Goal: Check status

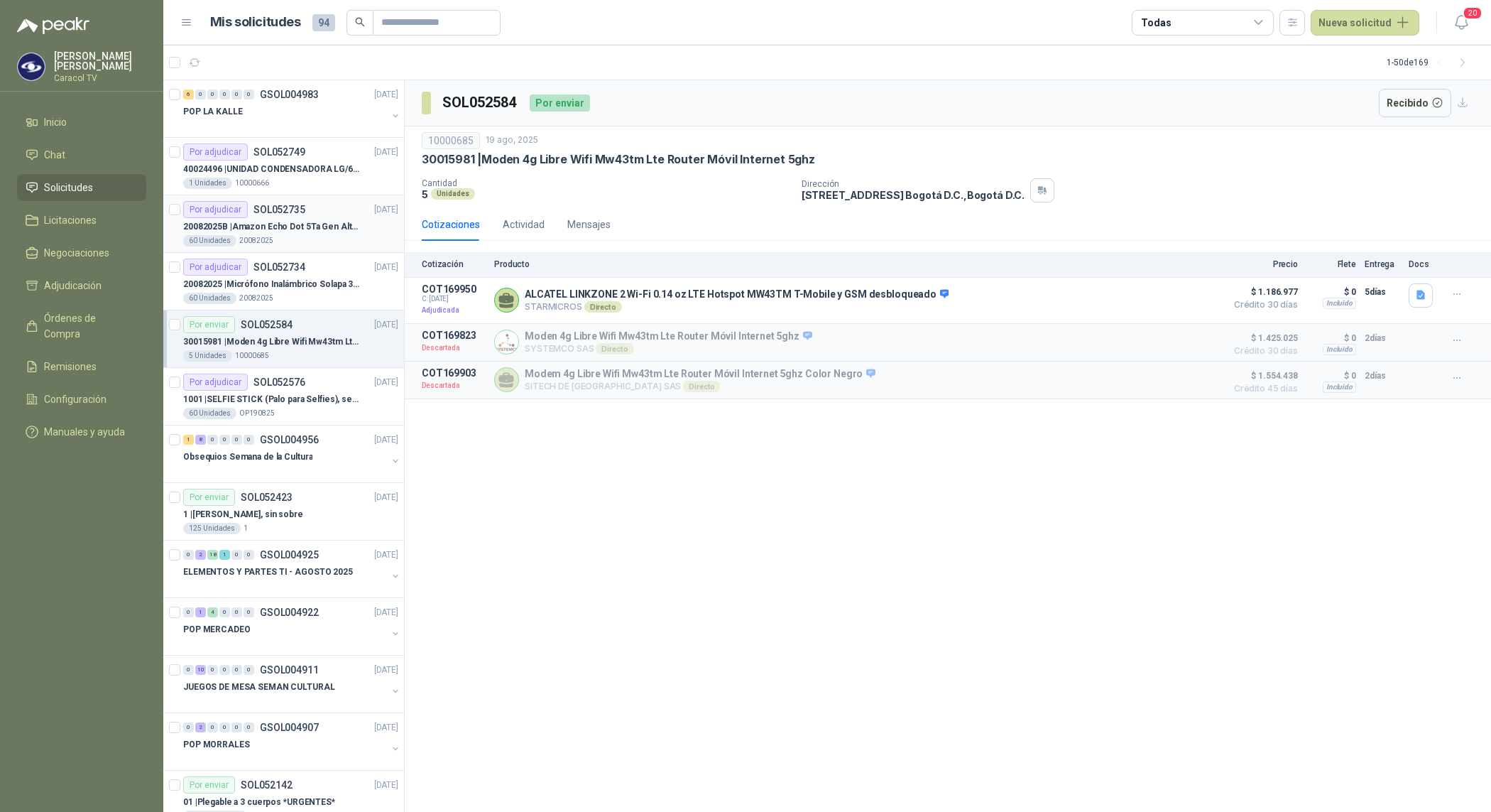
click at [277, 215] on p "SOL052735" at bounding box center [279, 210] width 52 height 10
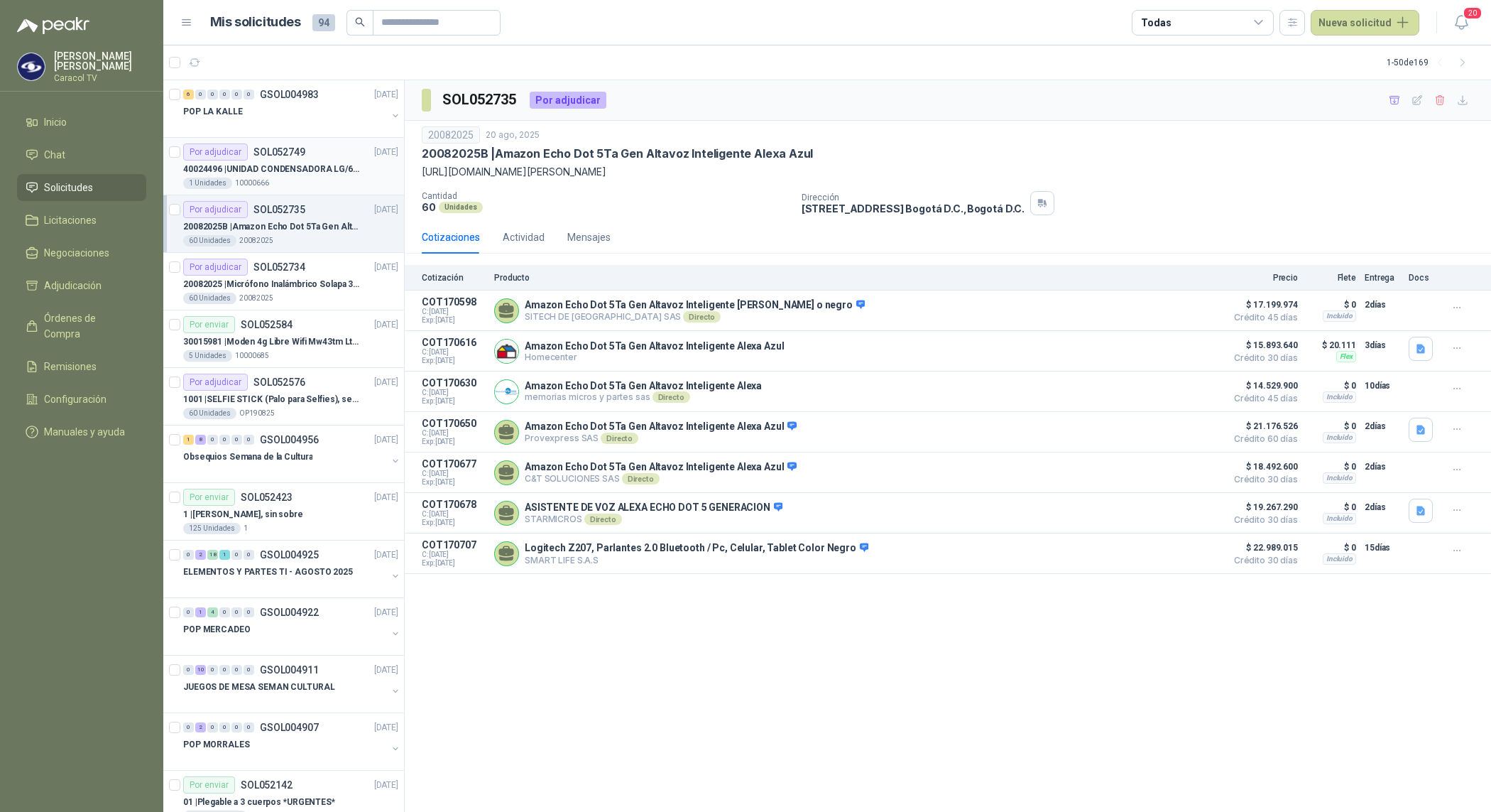
click at [299, 163] on p "40024496 | UNIDAD CONDENSADORA LG/60,000BTU/220V/R410A: I" at bounding box center [271, 170] width 177 height 14
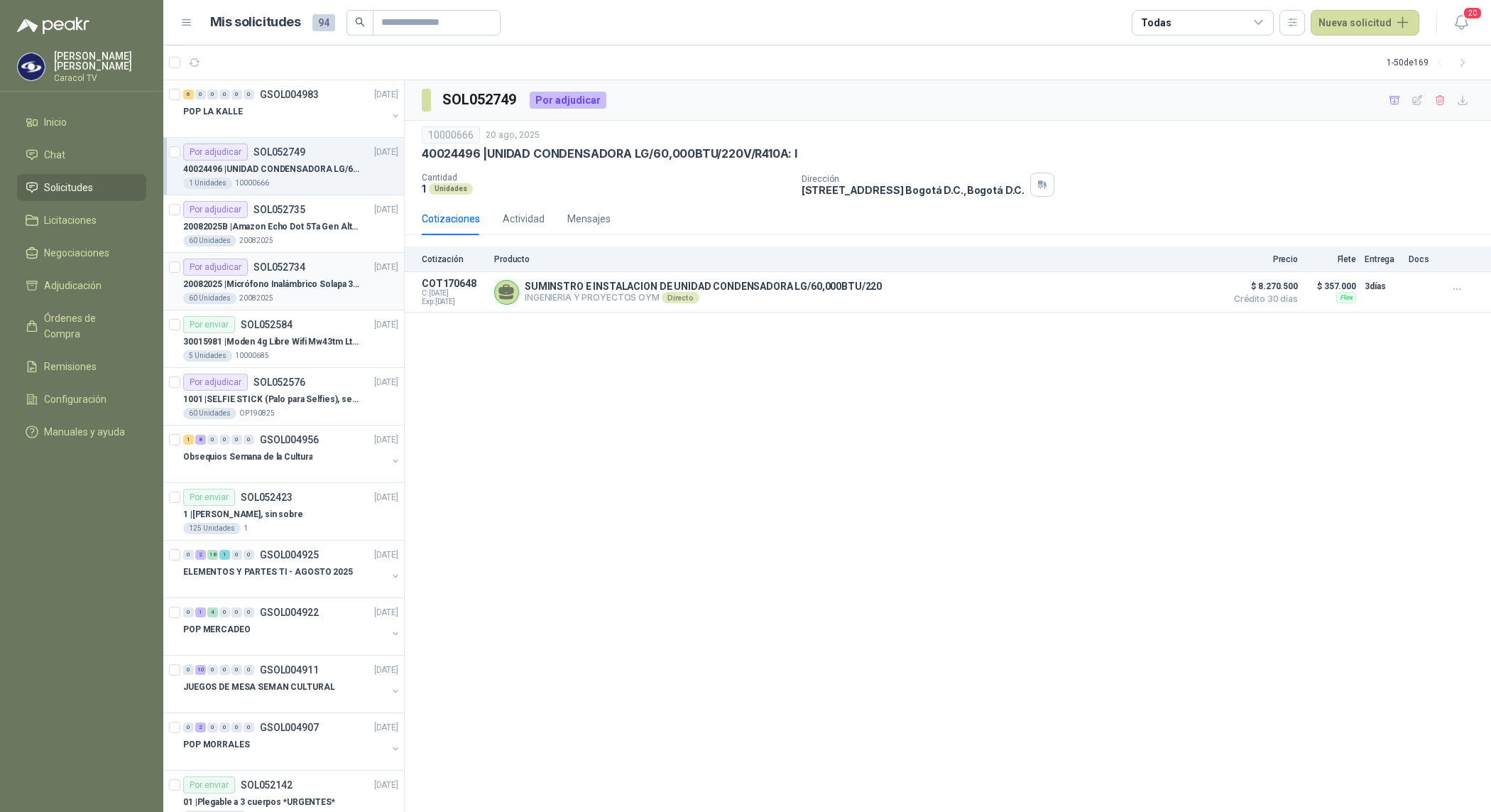
click at [299, 279] on p "20082025 | Micrófono Inalámbrico Solapa 3 En 1 Profesional F11-2 X2" at bounding box center [271, 284] width 177 height 14
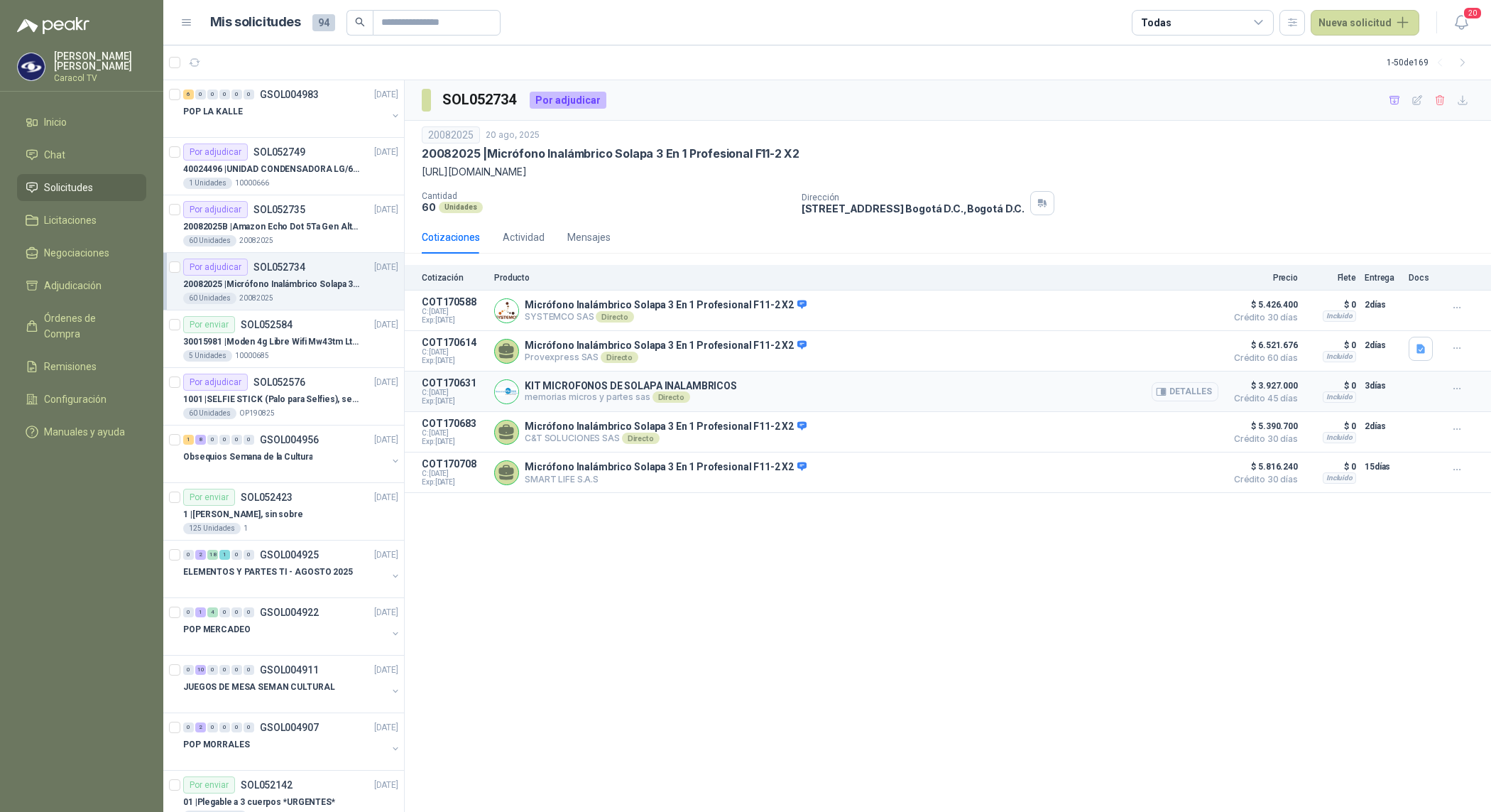
click at [1181, 397] on button "Detalles" at bounding box center [1185, 391] width 67 height 19
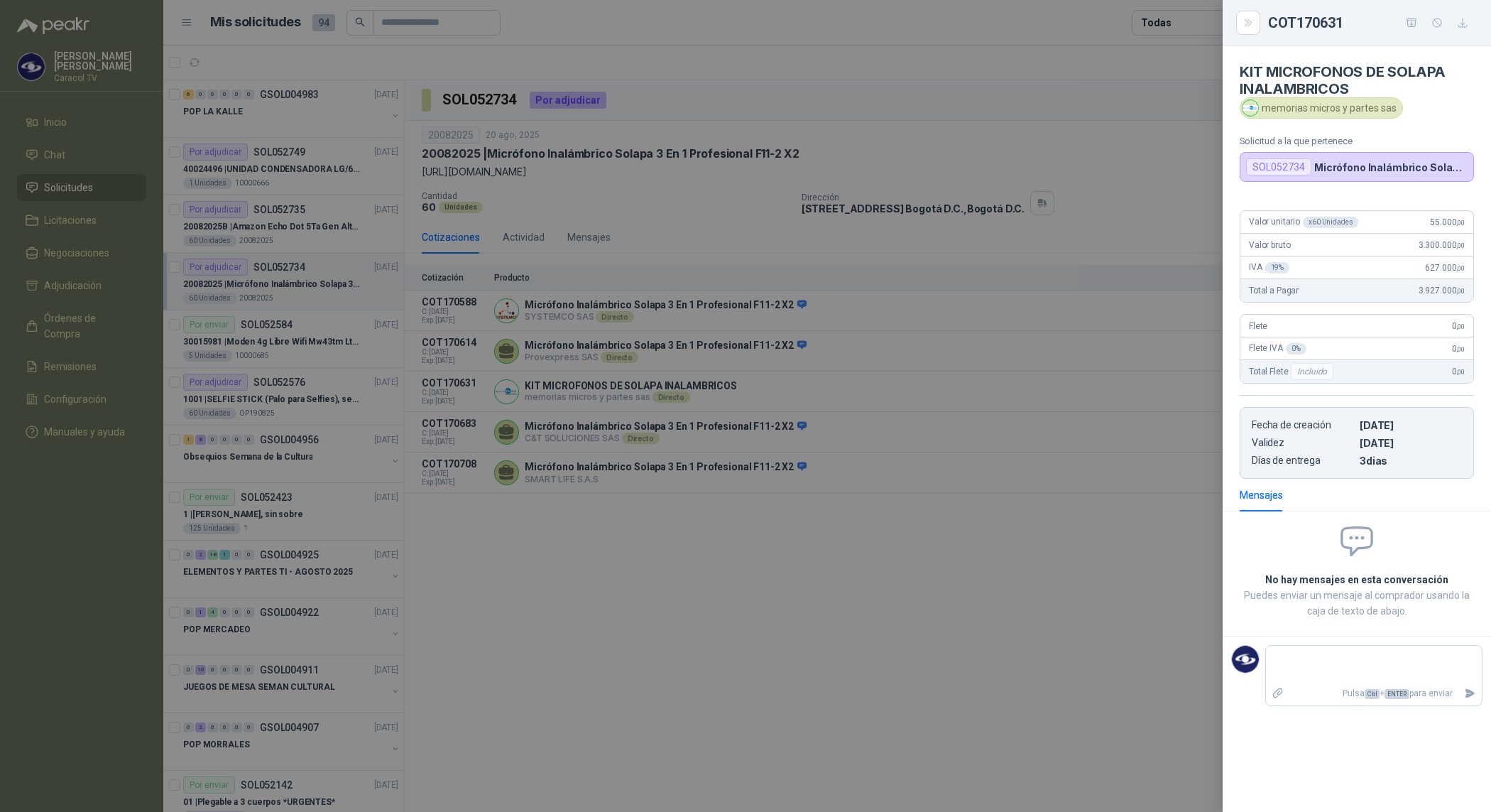
click at [903, 621] on div at bounding box center [746, 406] width 1491 height 812
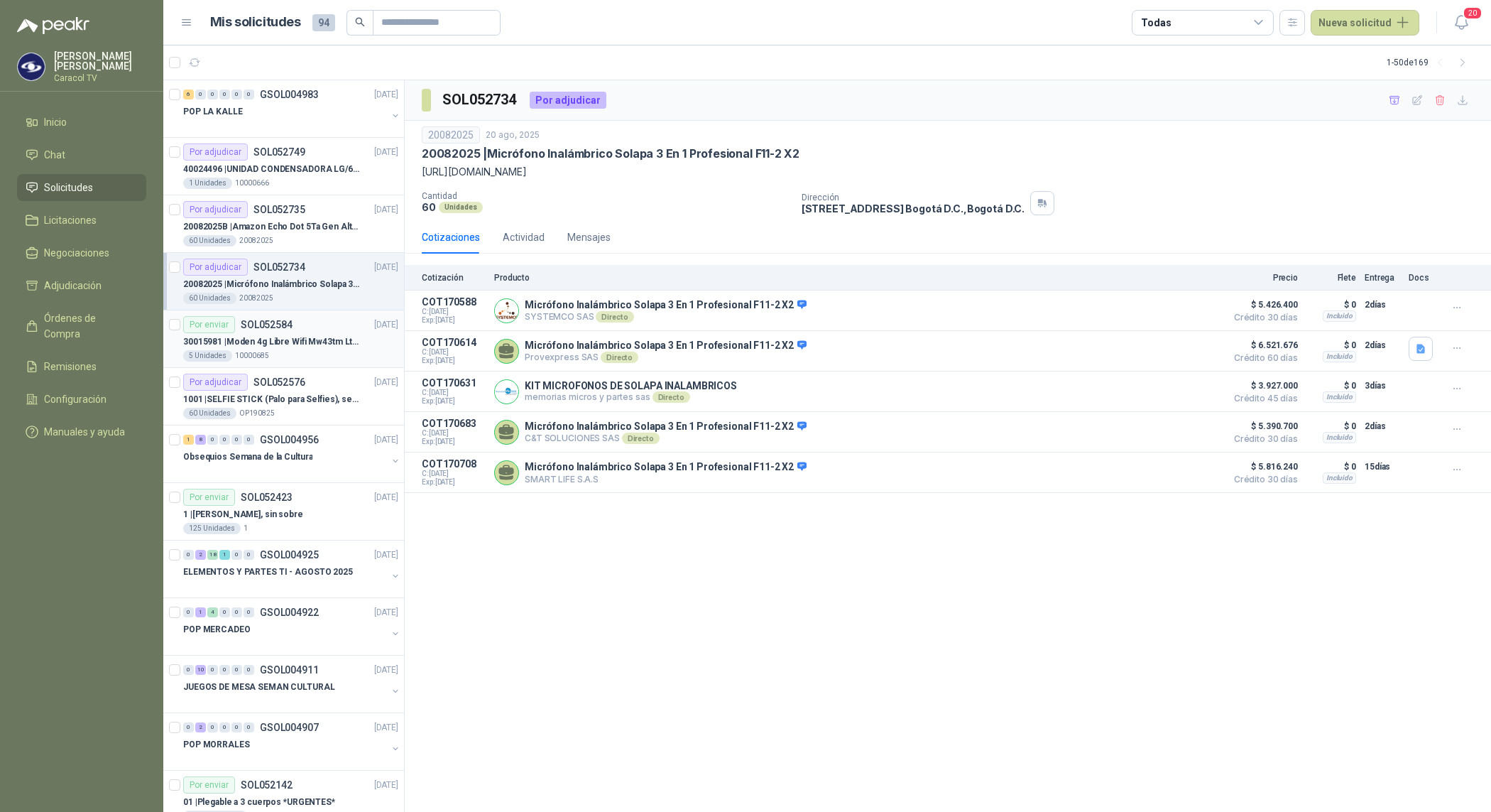
click at [296, 350] on div "30015981 | Moden 4g Libre Wifi Mw43tm Lte Router Móvil Internet 5ghz" at bounding box center [290, 341] width 215 height 17
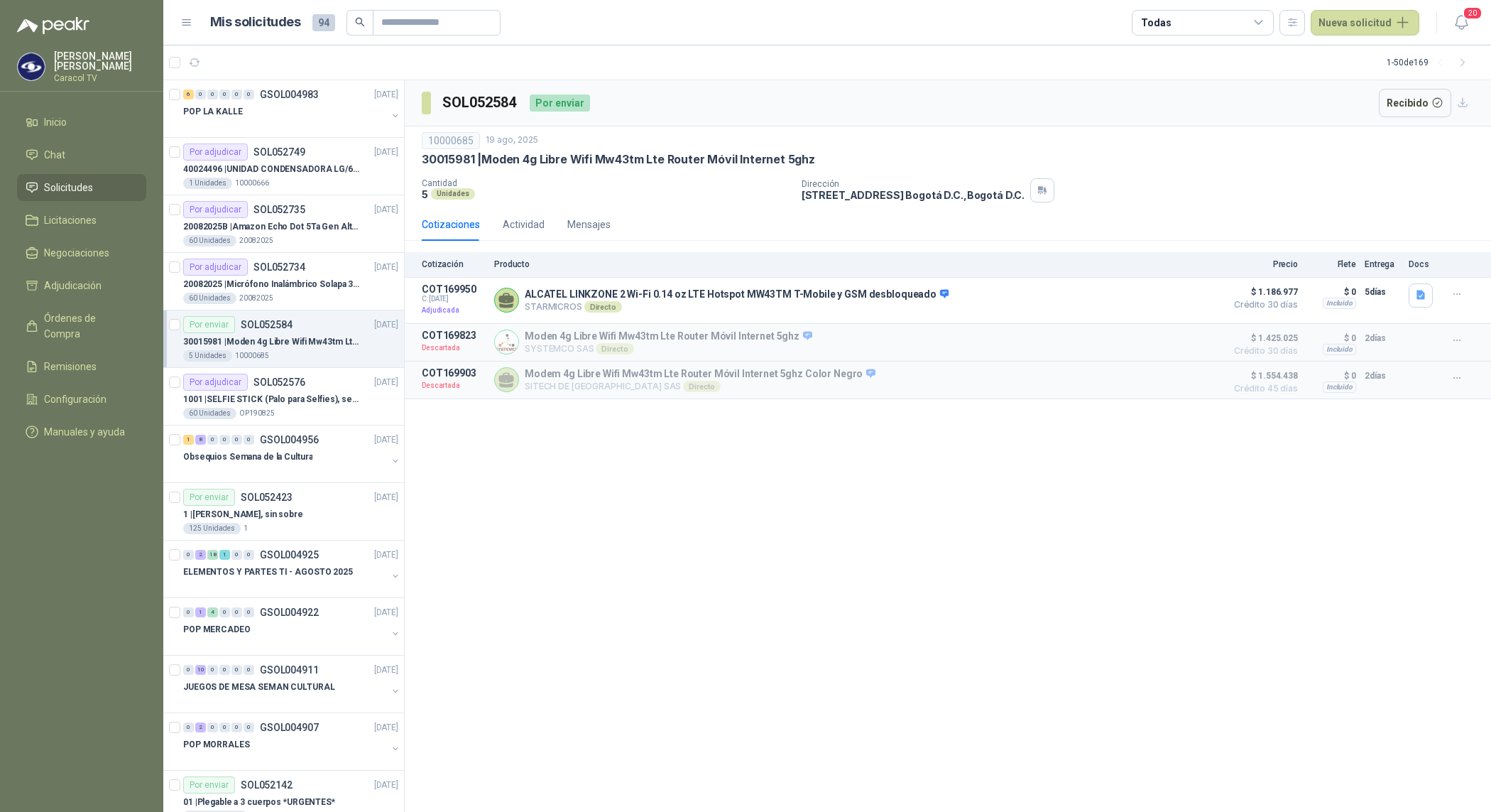
click at [86, 185] on span "Solicitudes" at bounding box center [68, 188] width 49 height 16
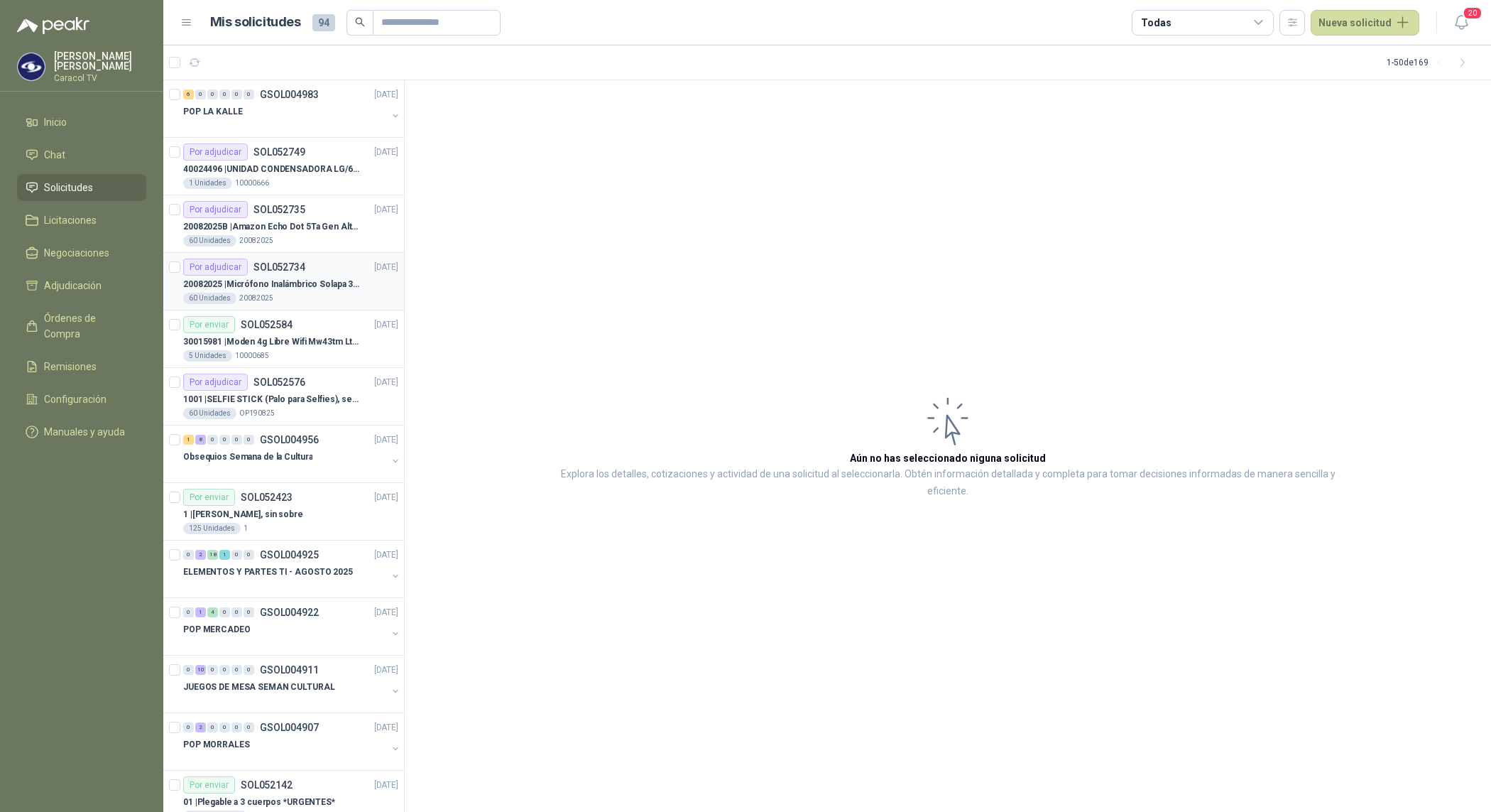
click at [257, 286] on p "20082025 | Micrófono Inalámbrico Solapa 3 En 1 Profesional F11-2 X2" at bounding box center [271, 284] width 177 height 14
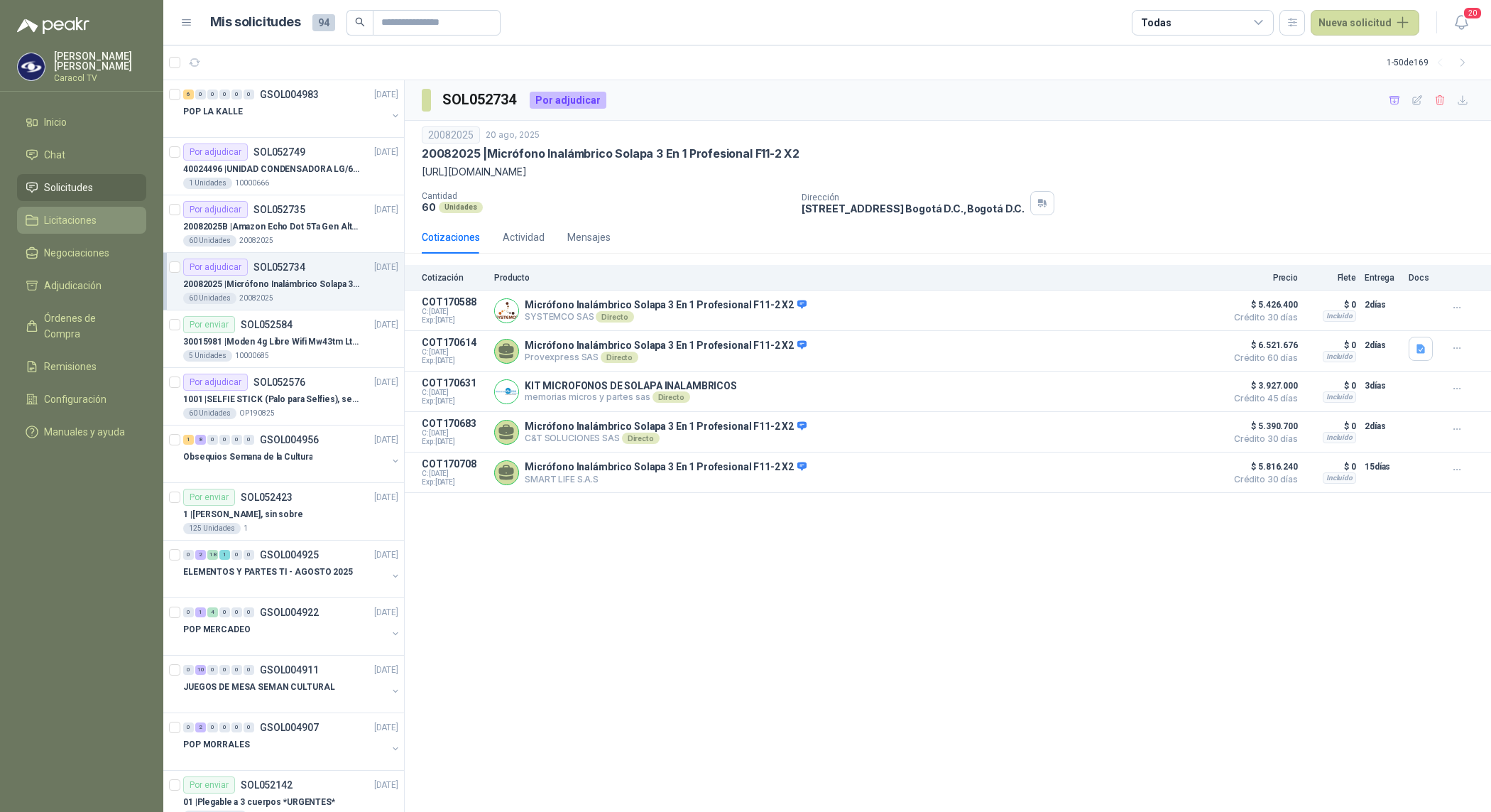
click at [83, 215] on span "Licitaciones" at bounding box center [70, 221] width 53 height 16
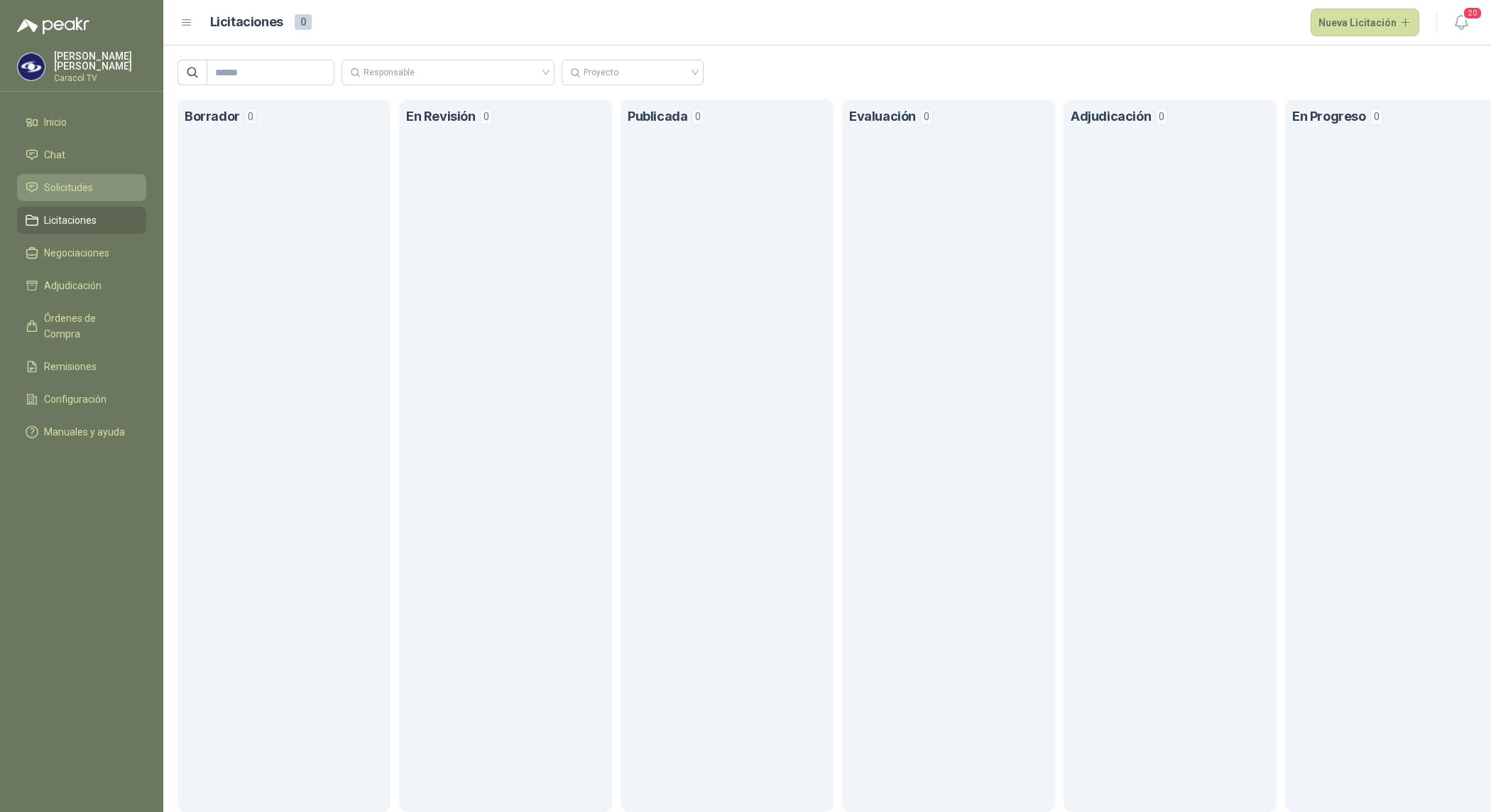
click at [69, 187] on span "Solicitudes" at bounding box center [68, 188] width 49 height 16
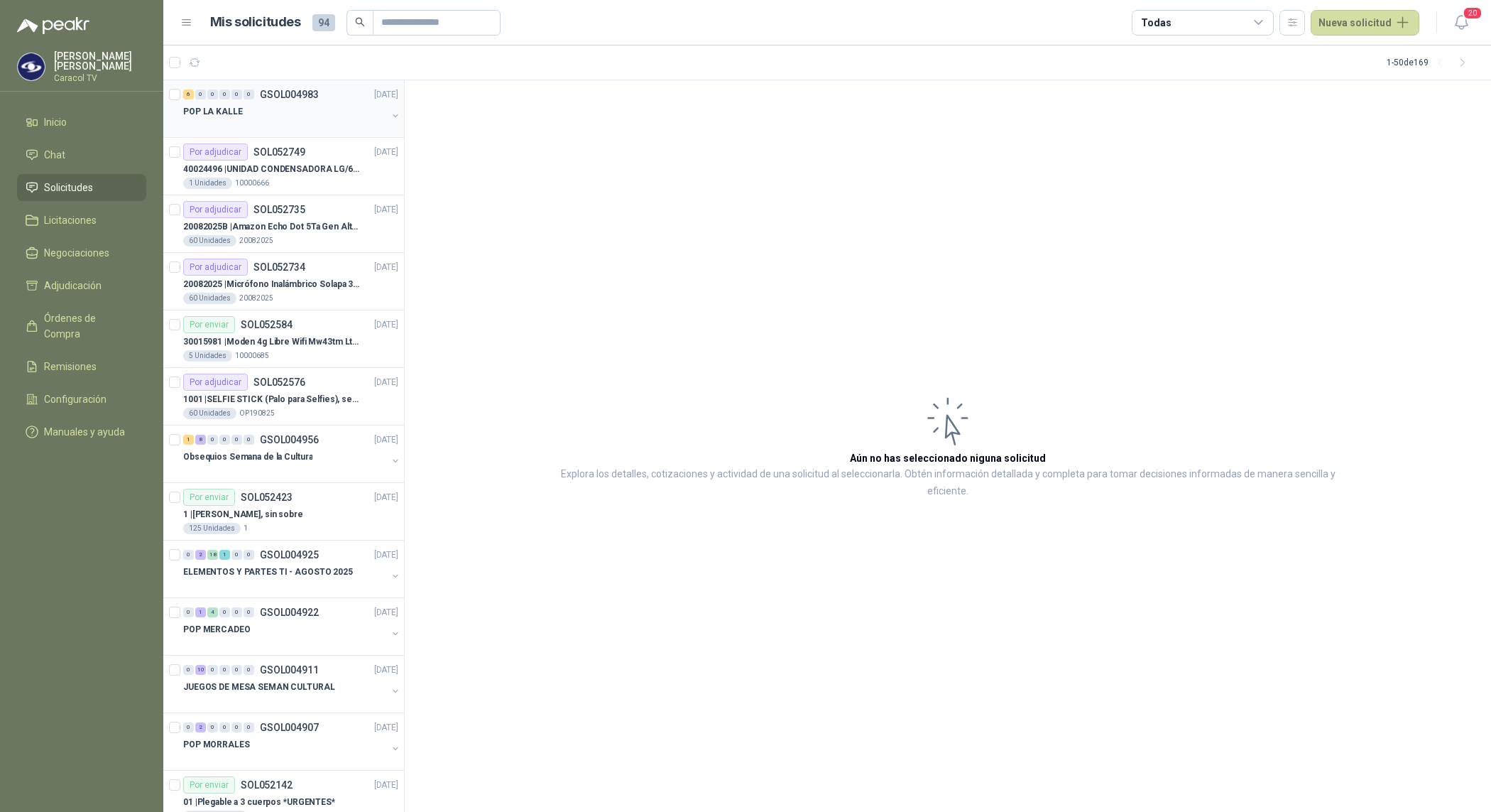
click at [297, 120] on div at bounding box center [284, 125] width 204 height 11
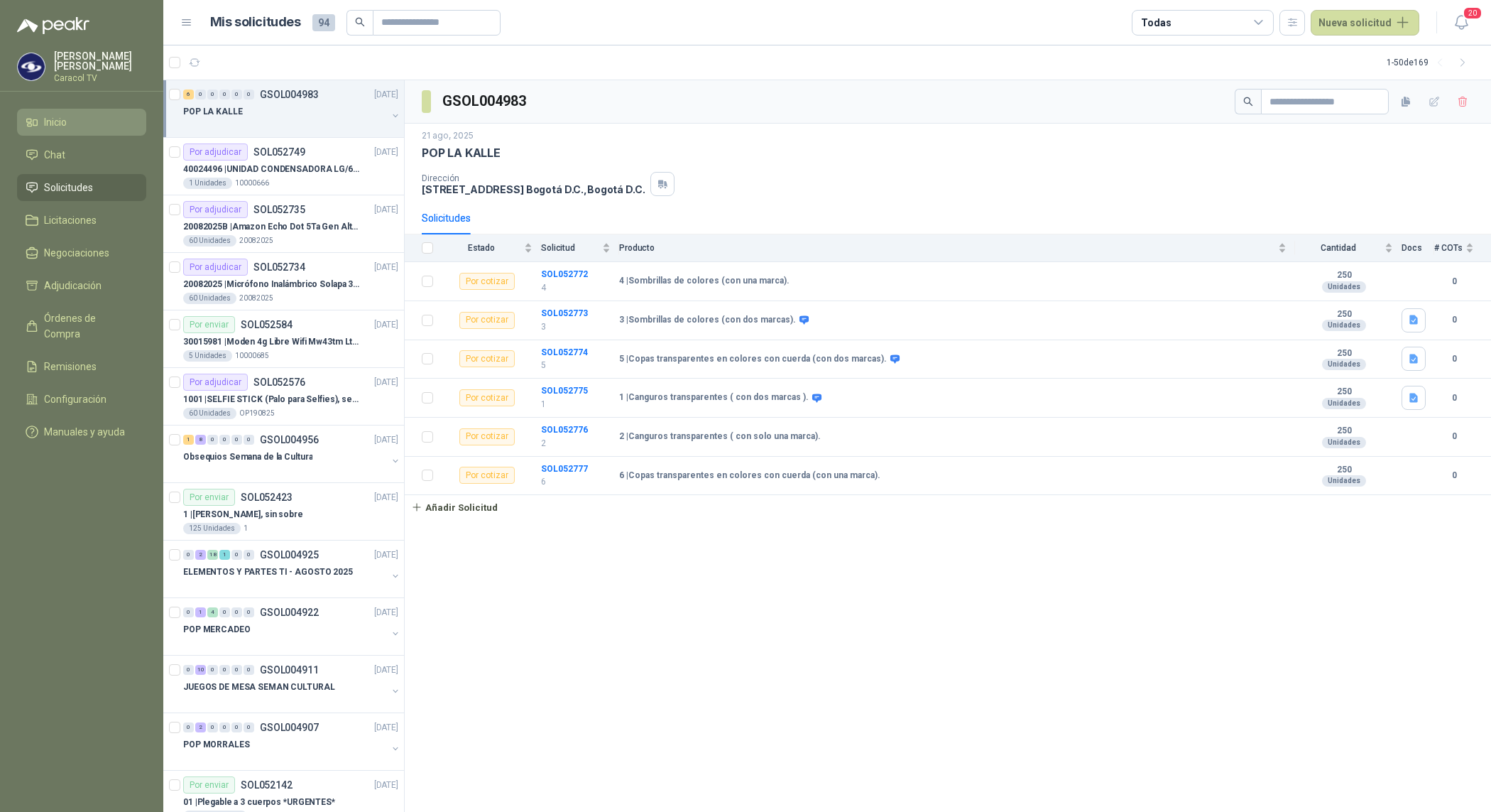
click at [96, 125] on li "Inicio" at bounding box center [82, 122] width 112 height 16
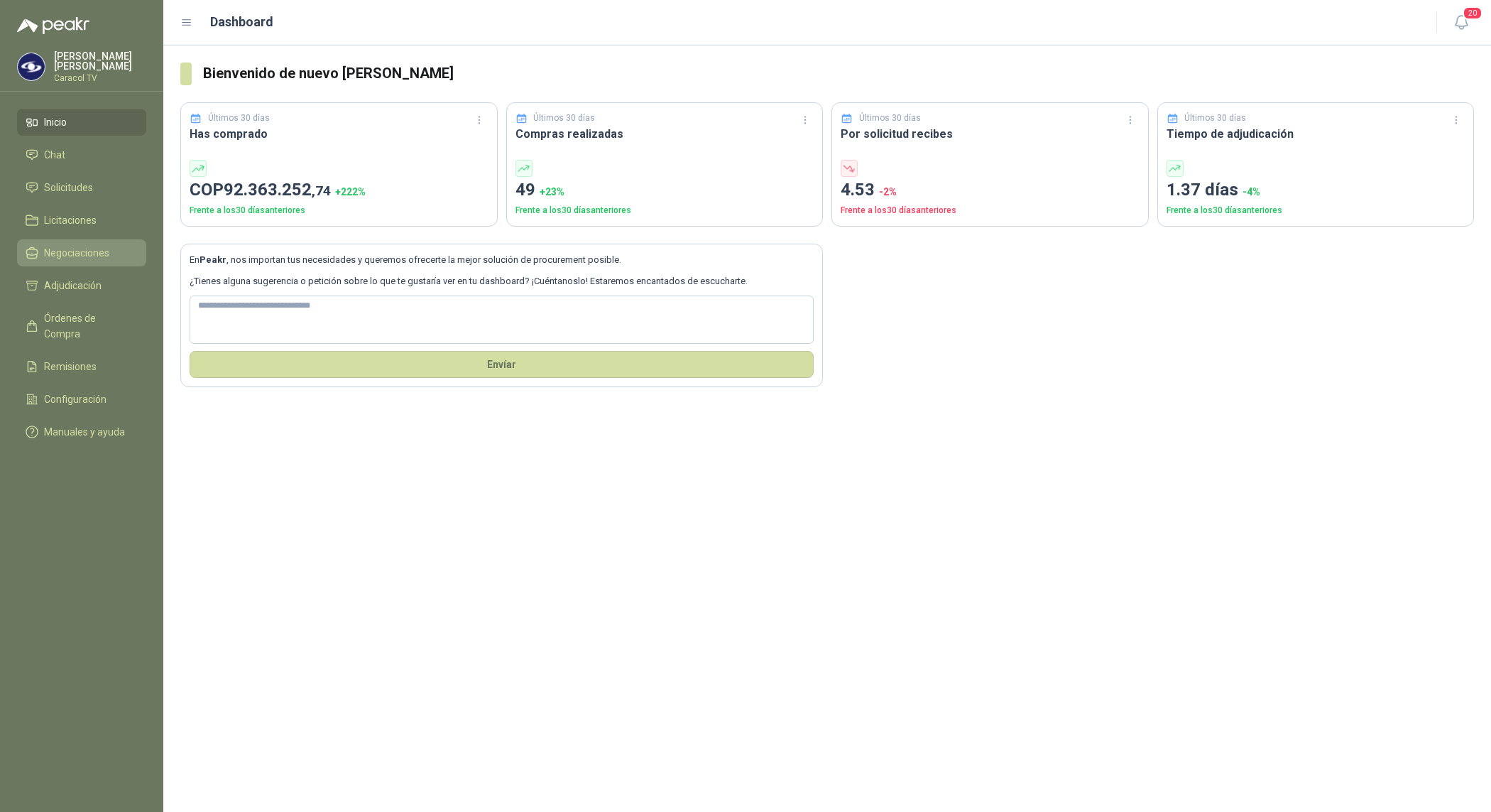
click at [86, 259] on span "Negociaciones" at bounding box center [77, 252] width 66 height 16
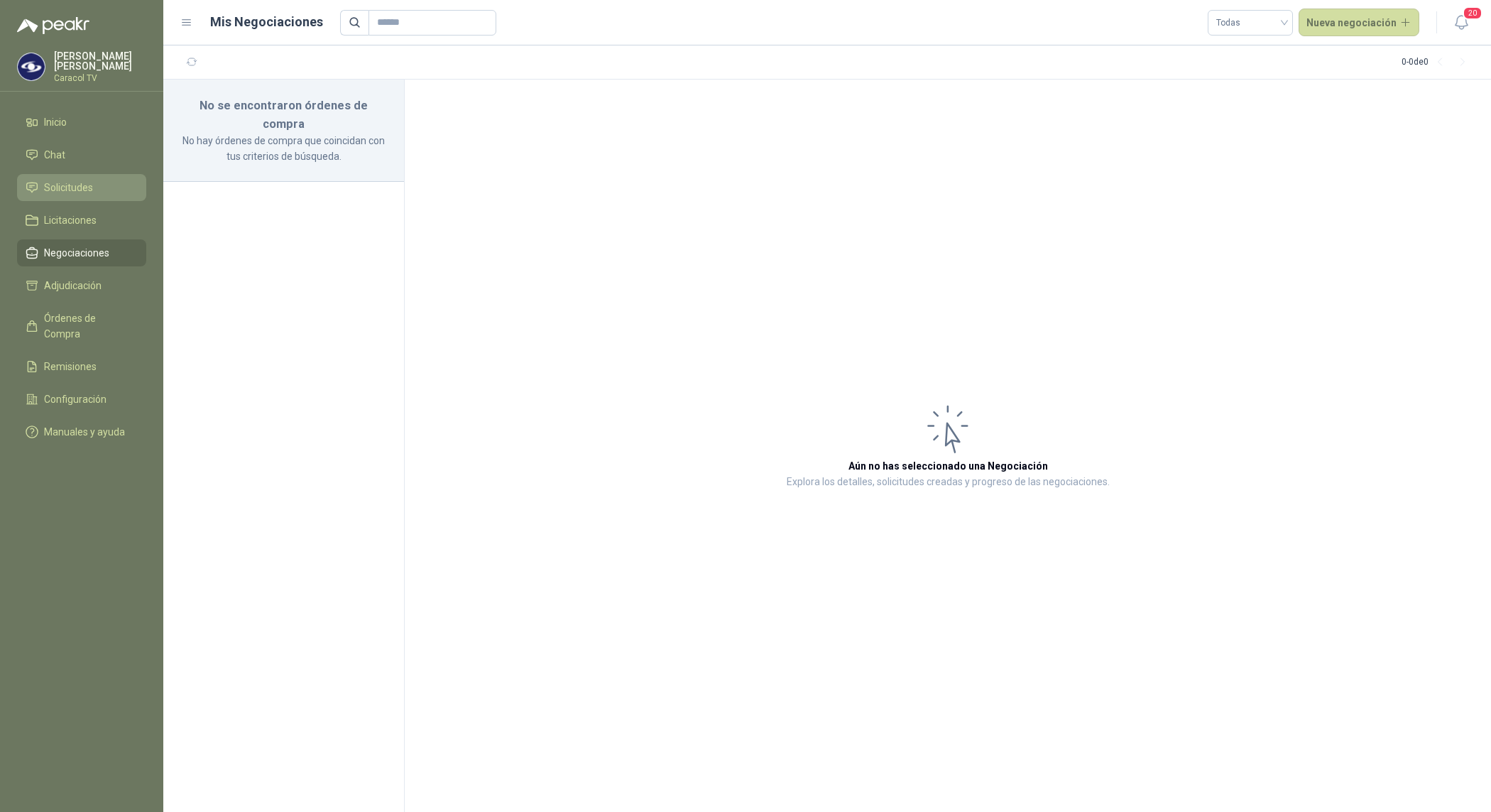
click at [69, 193] on span "Solicitudes" at bounding box center [68, 188] width 49 height 16
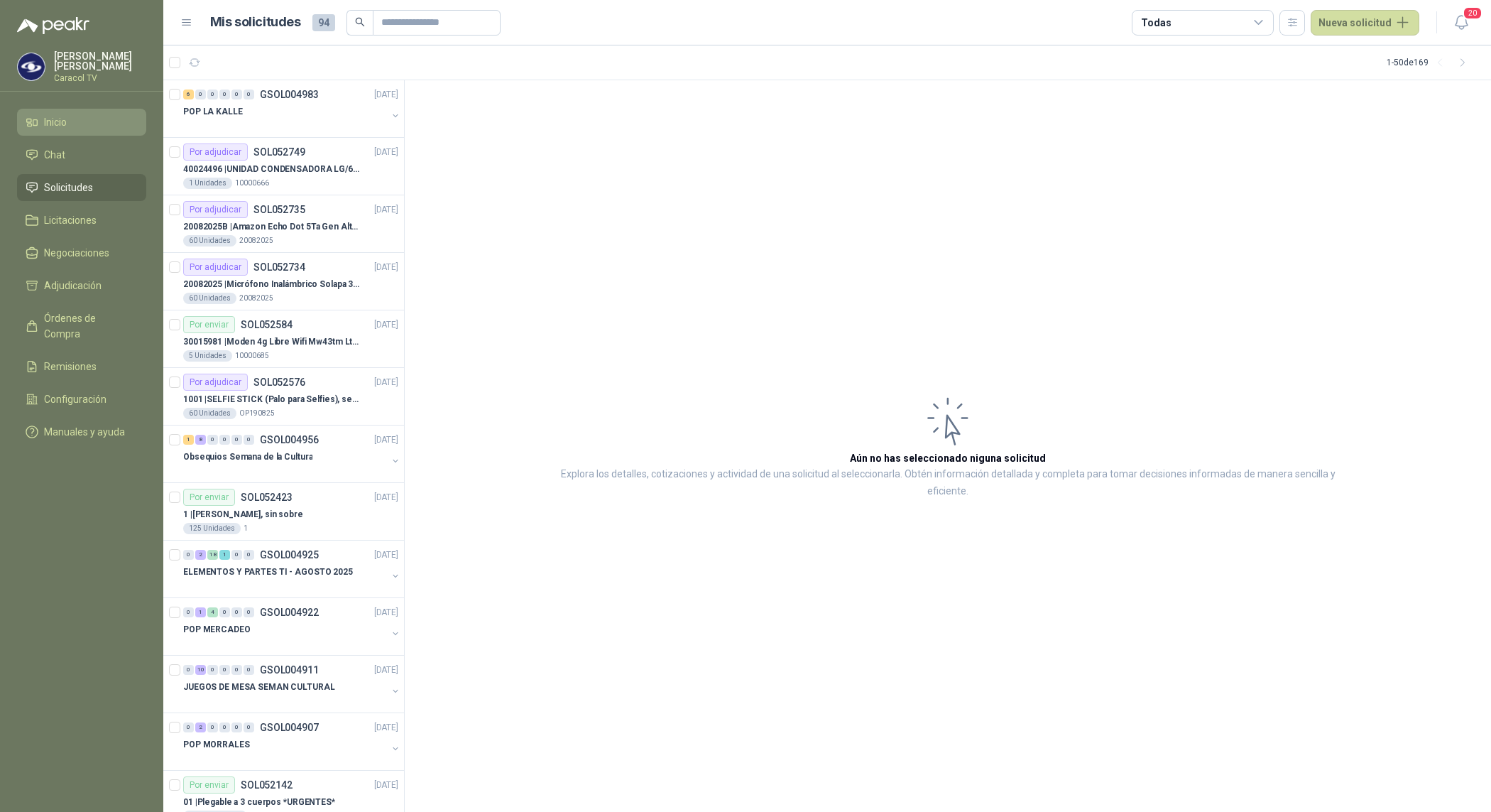
click at [61, 115] on span "Inicio" at bounding box center [55, 122] width 23 height 16
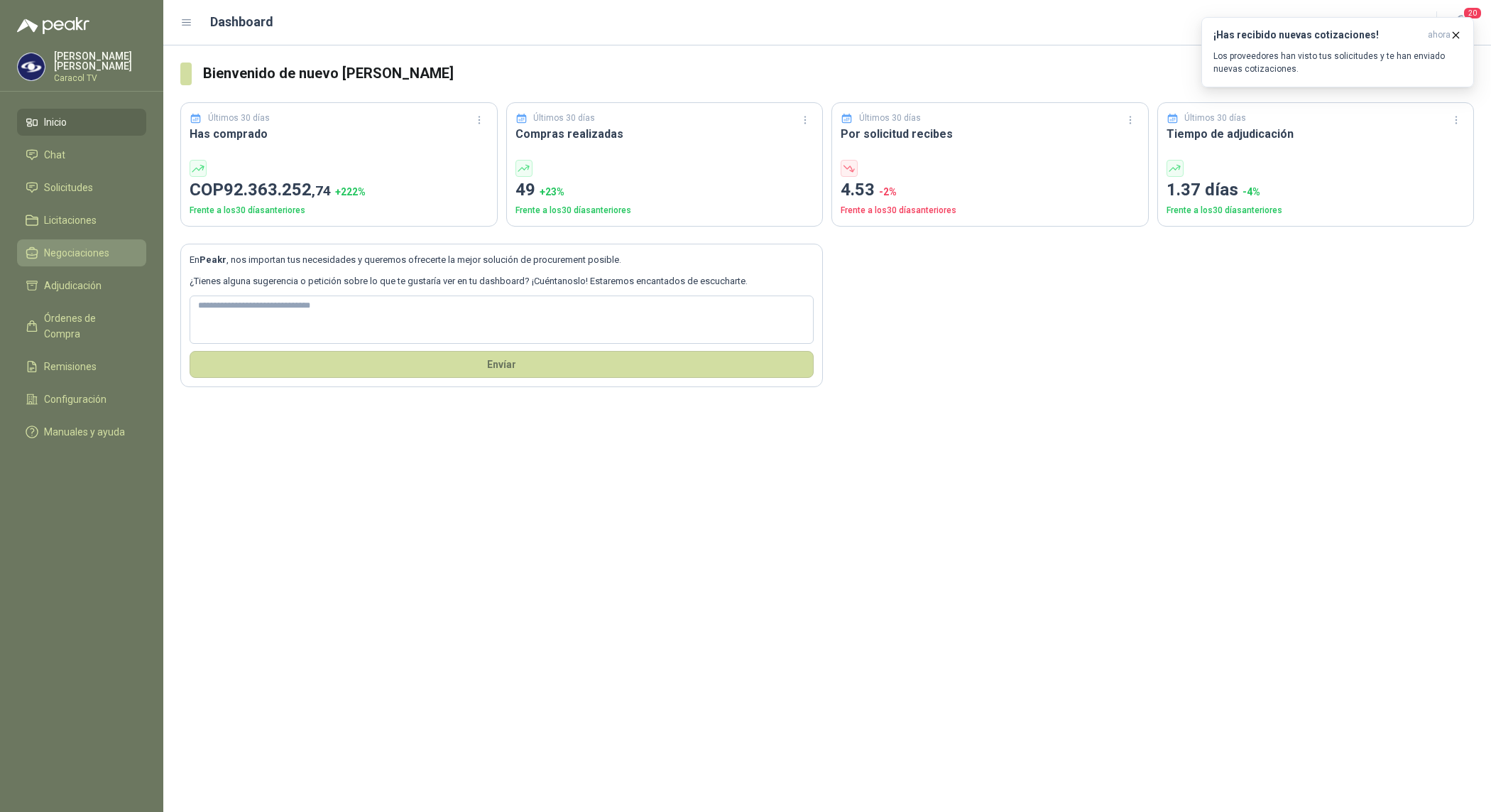
click at [69, 255] on span "Negociaciones" at bounding box center [77, 252] width 66 height 16
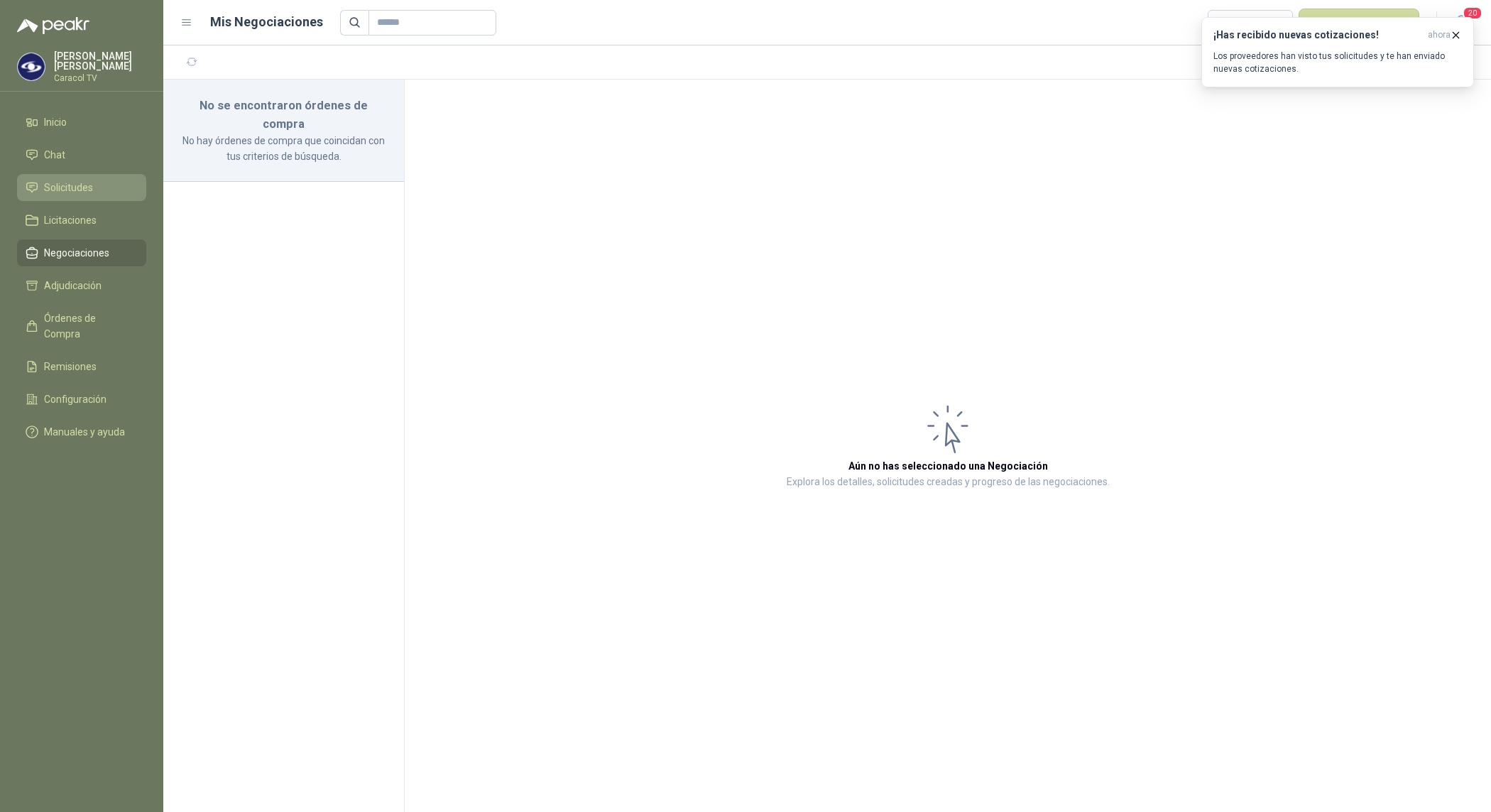
click at [56, 178] on link "Solicitudes" at bounding box center [82, 187] width 129 height 27
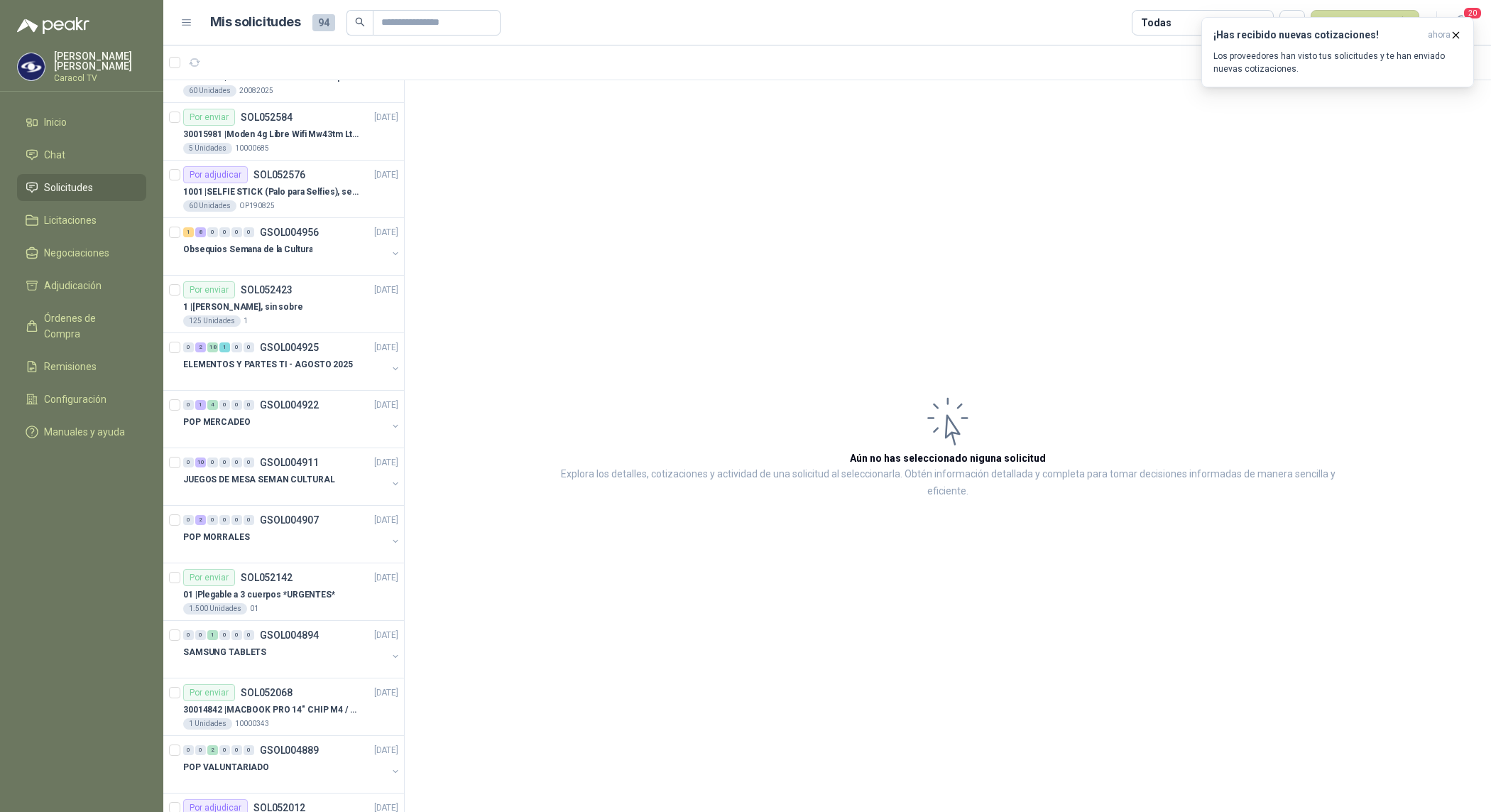
scroll to position [215, 0]
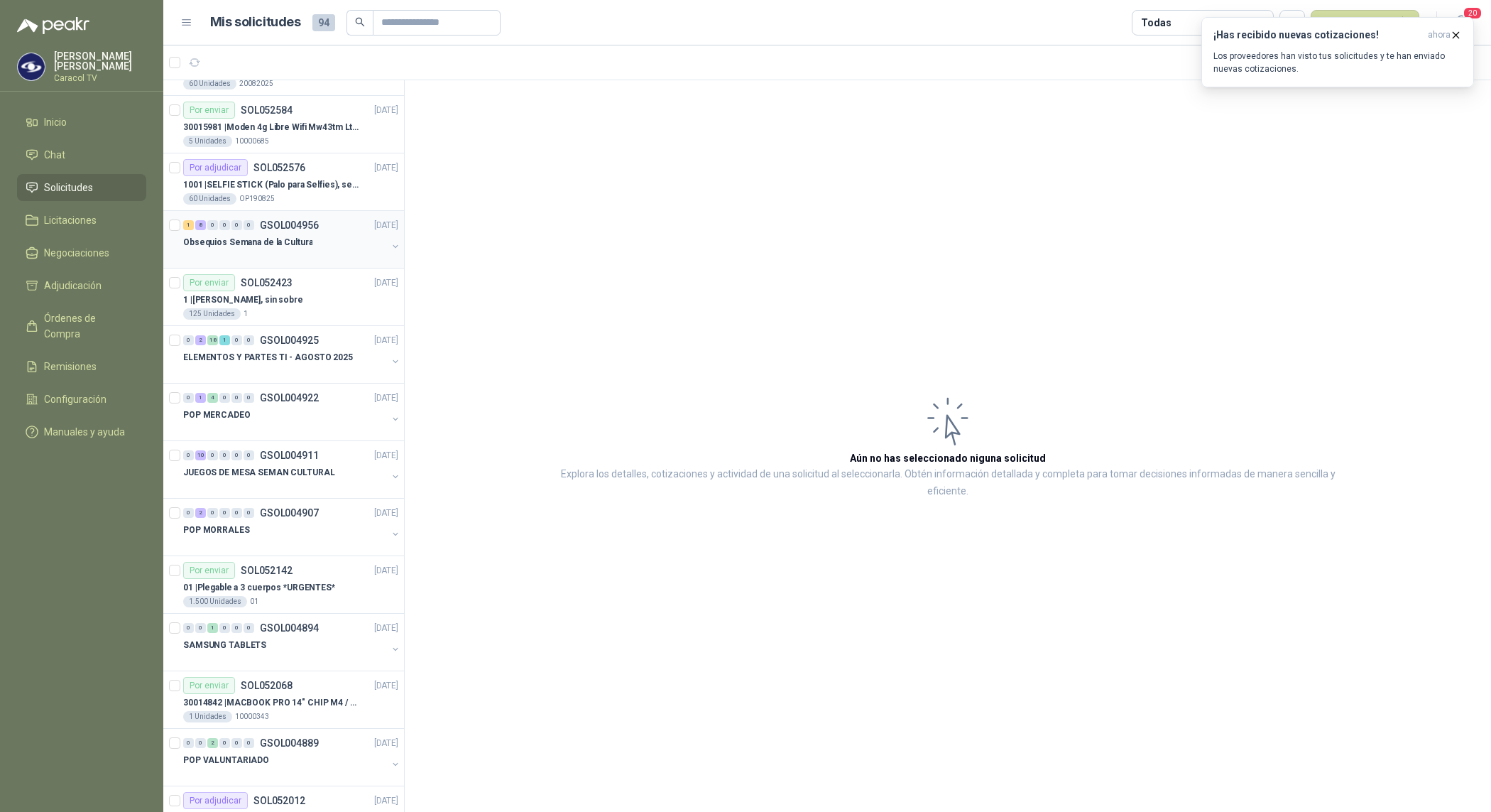
click at [304, 249] on div "Obsequios Semana de la Cultura" at bounding box center [284, 242] width 204 height 17
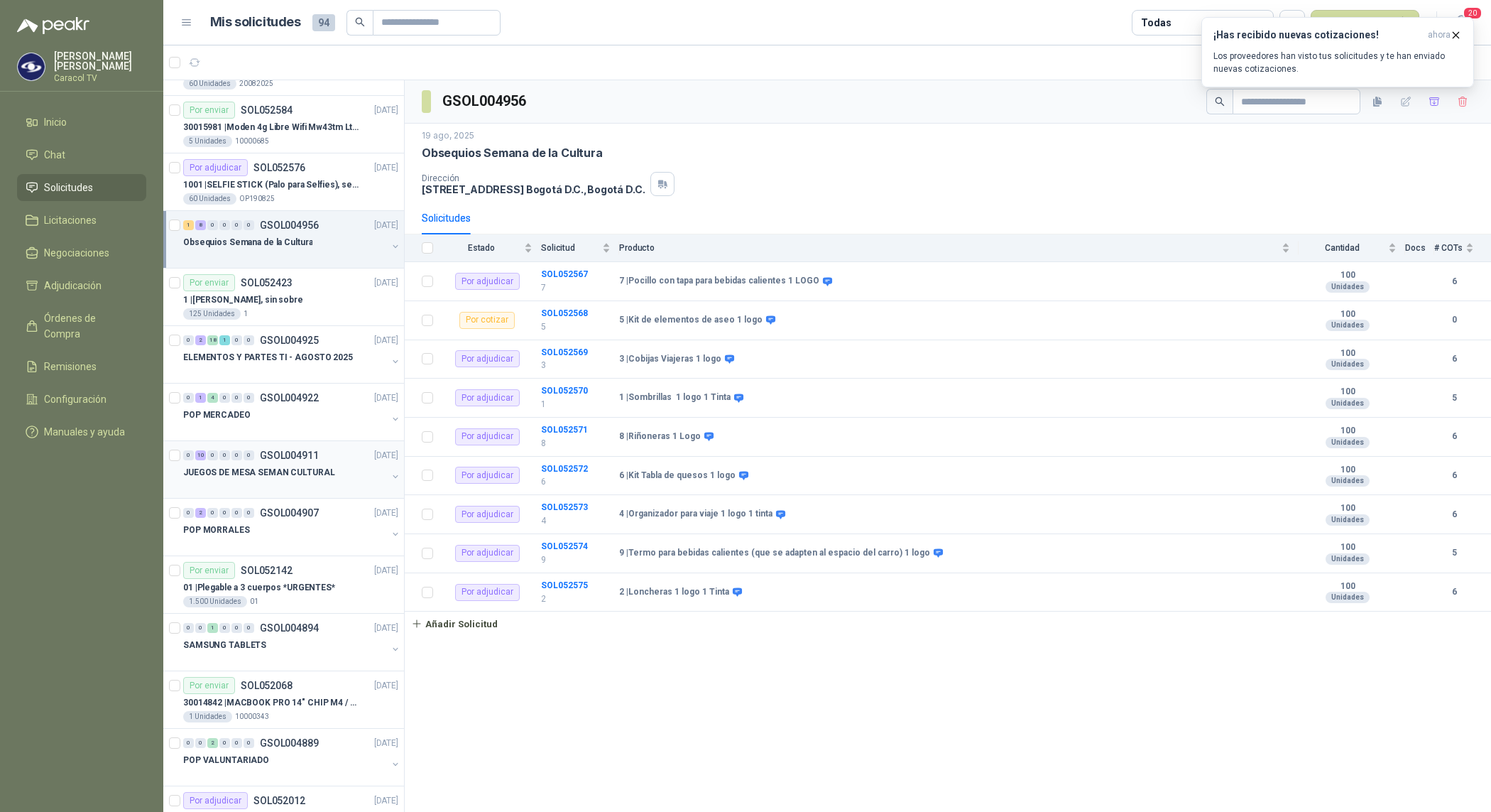
click at [314, 471] on p "JUEGOS DE MESA SEMAN CULTURAL" at bounding box center [258, 473] width 152 height 14
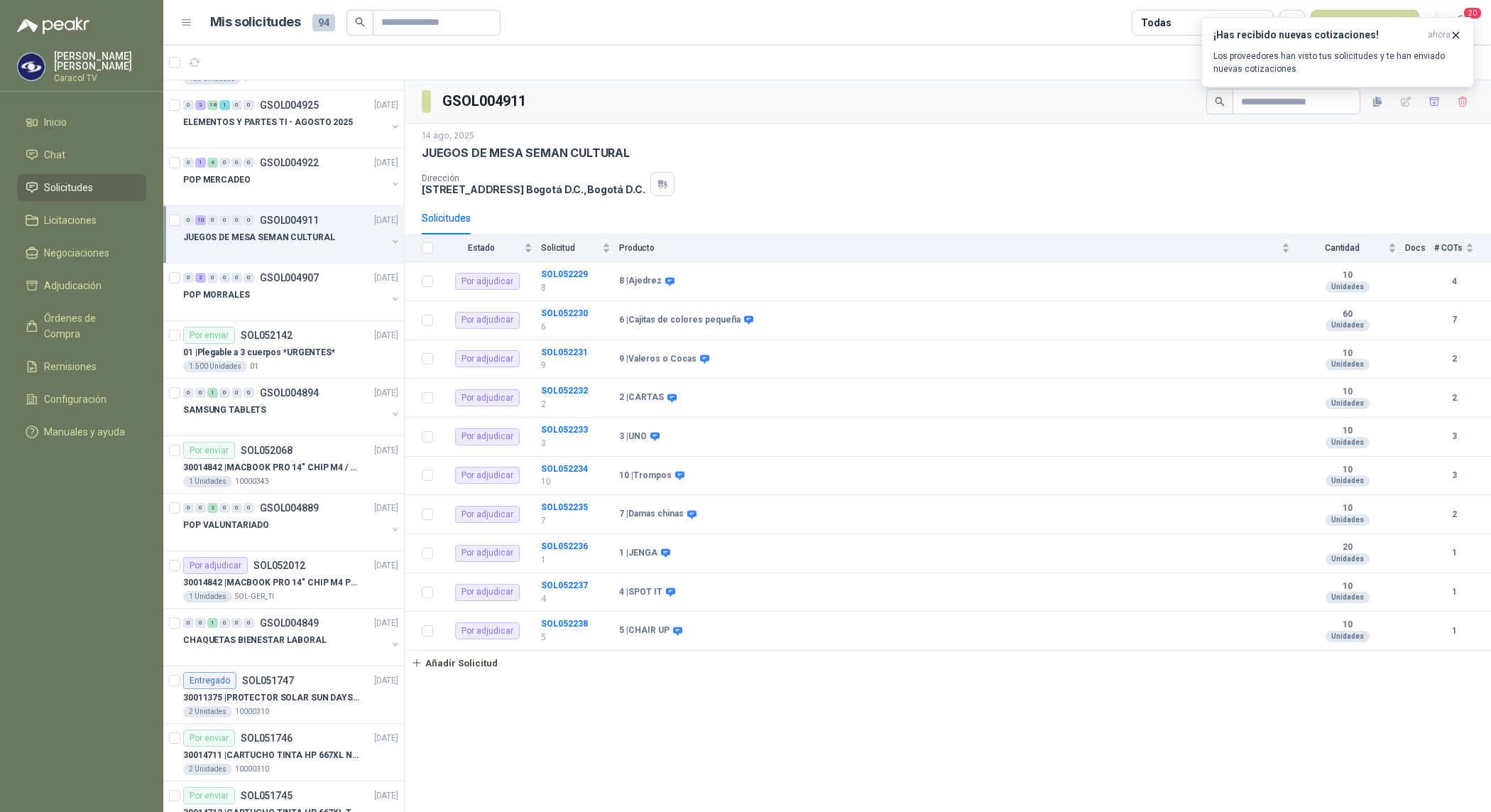
scroll to position [456, 0]
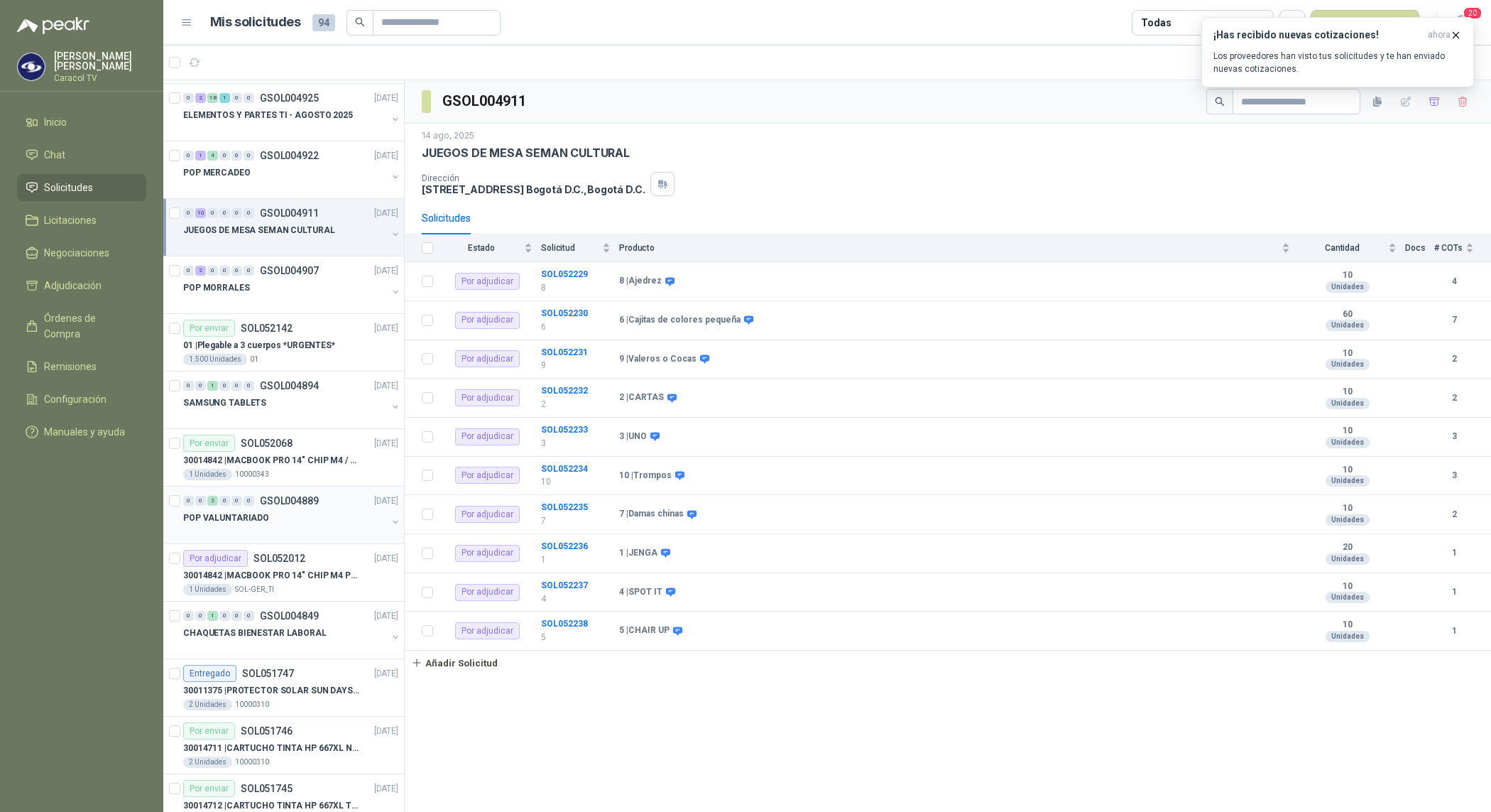
click at [248, 521] on p "POP VALUNTARIADO" at bounding box center [226, 518] width 85 height 14
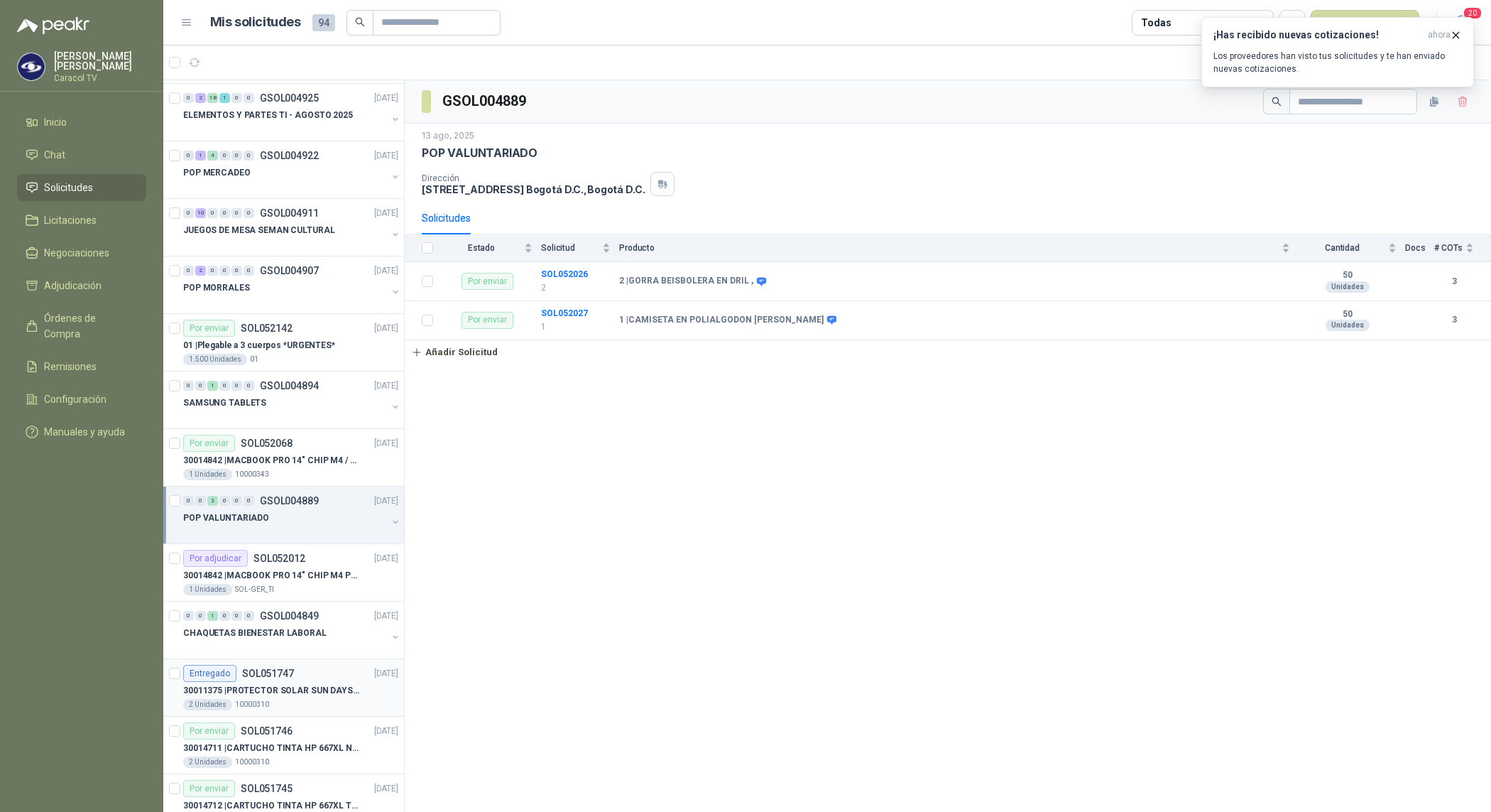
click at [285, 713] on article "Entregado SOL051747 [DATE] 30011375 | PROTECTOR SOLAR SUN DAYS LOCION FPS 50 C…" at bounding box center [283, 688] width 241 height 58
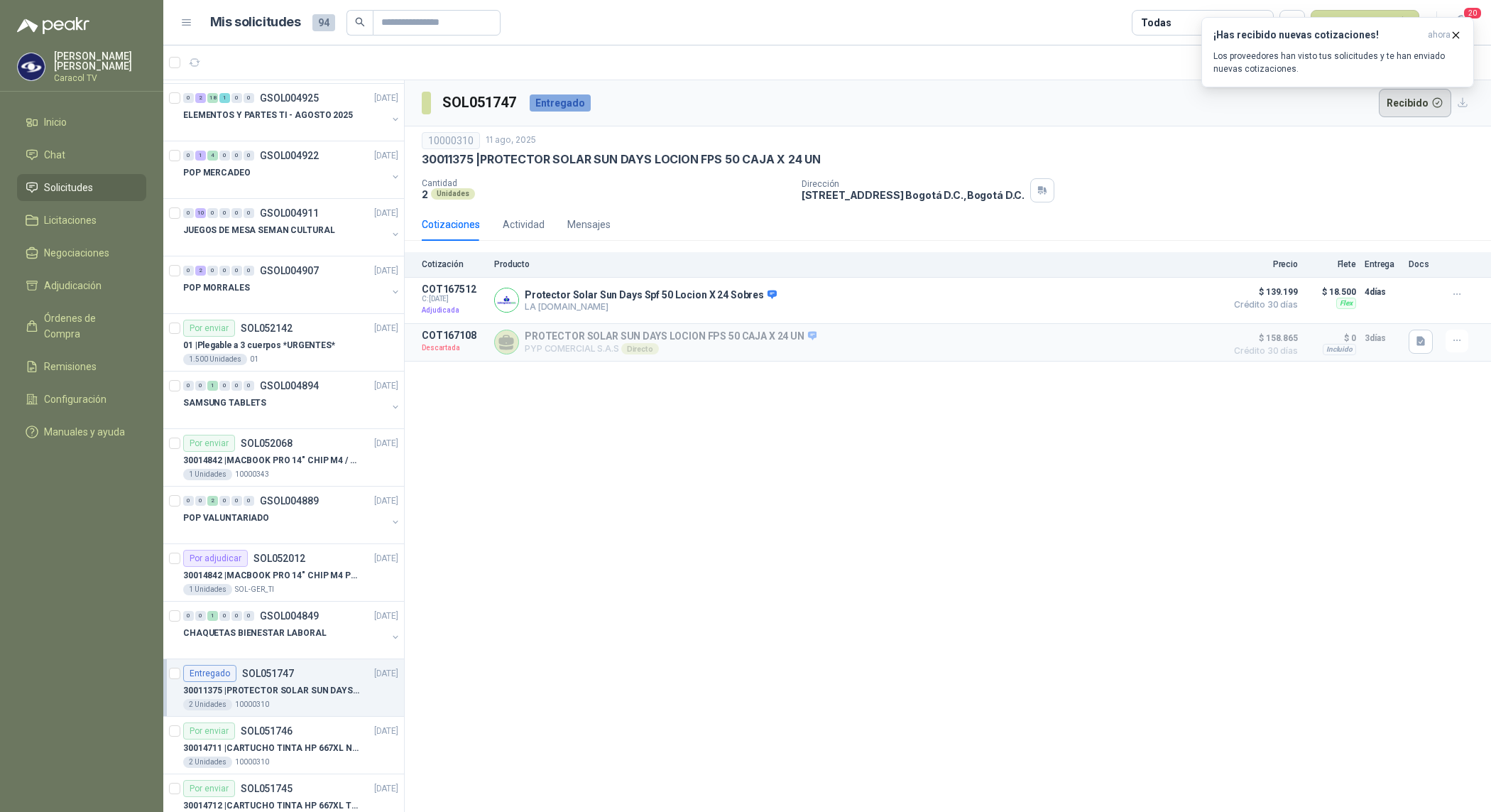
click at [1411, 108] on button "Recibido" at bounding box center [1415, 102] width 74 height 29
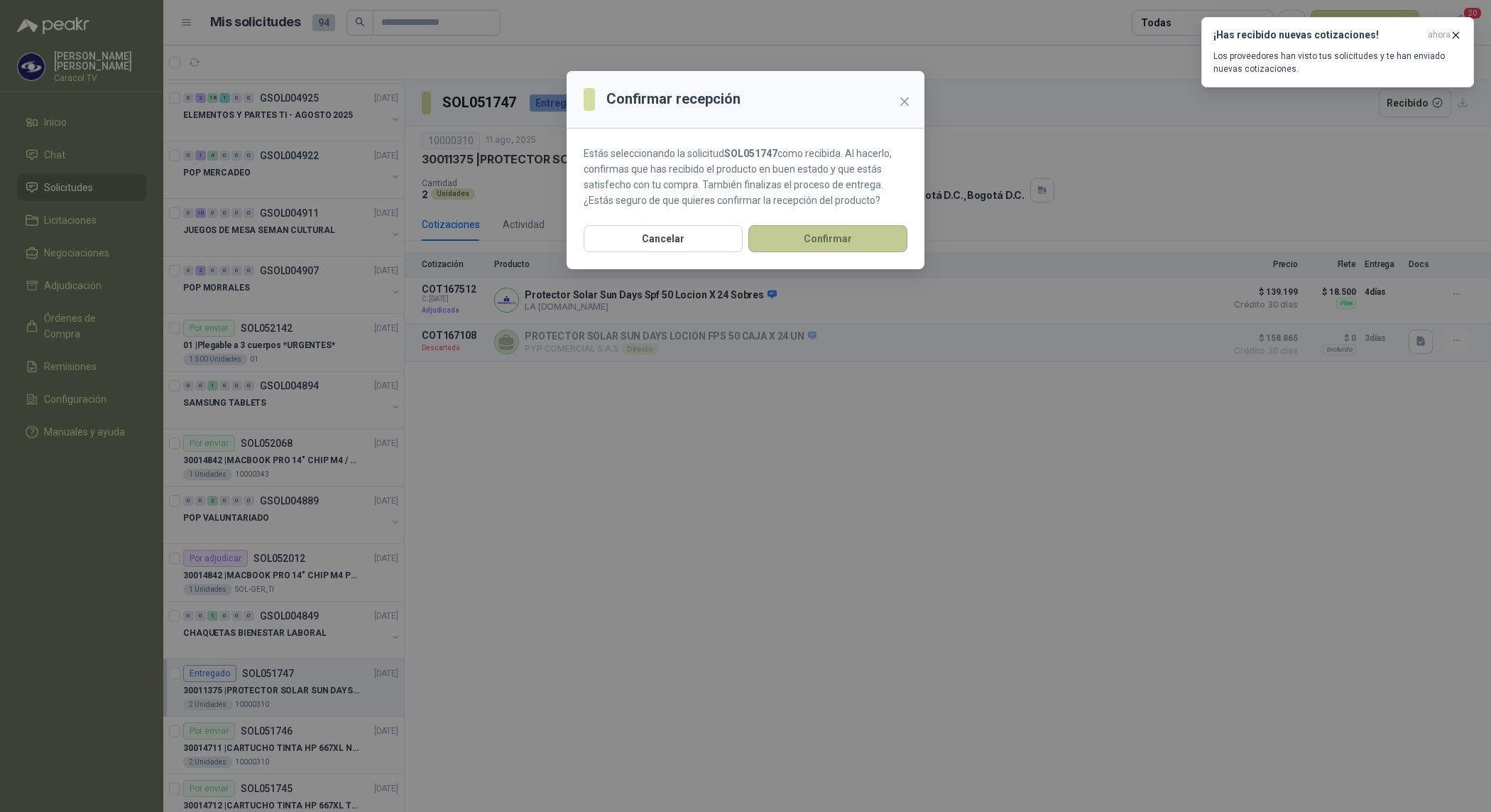
click at [801, 246] on button "Confirmar" at bounding box center [828, 238] width 159 height 27
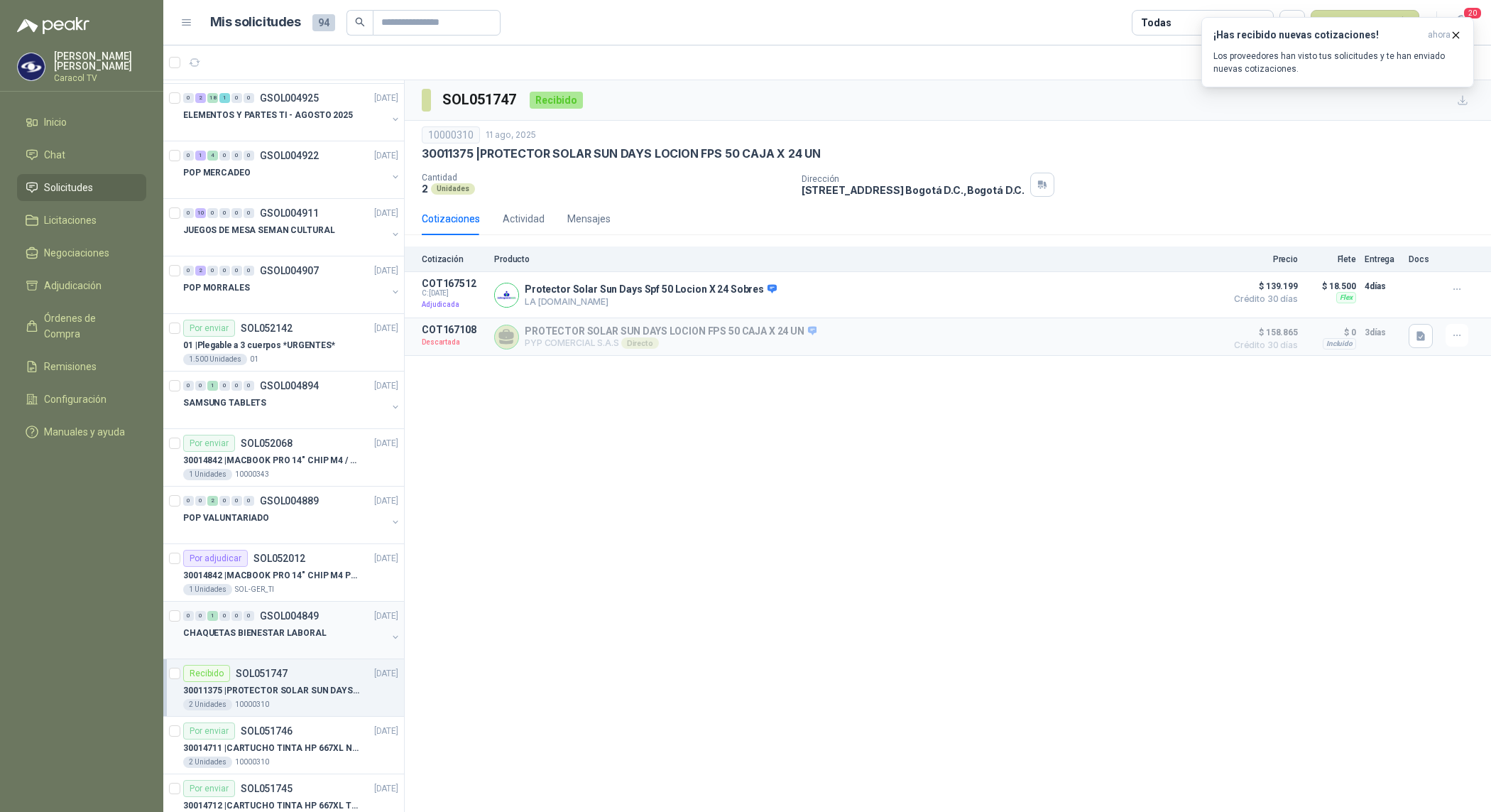
click at [284, 633] on p "CHAQUETAS BIENESTAR LABORAL" at bounding box center [254, 633] width 143 height 14
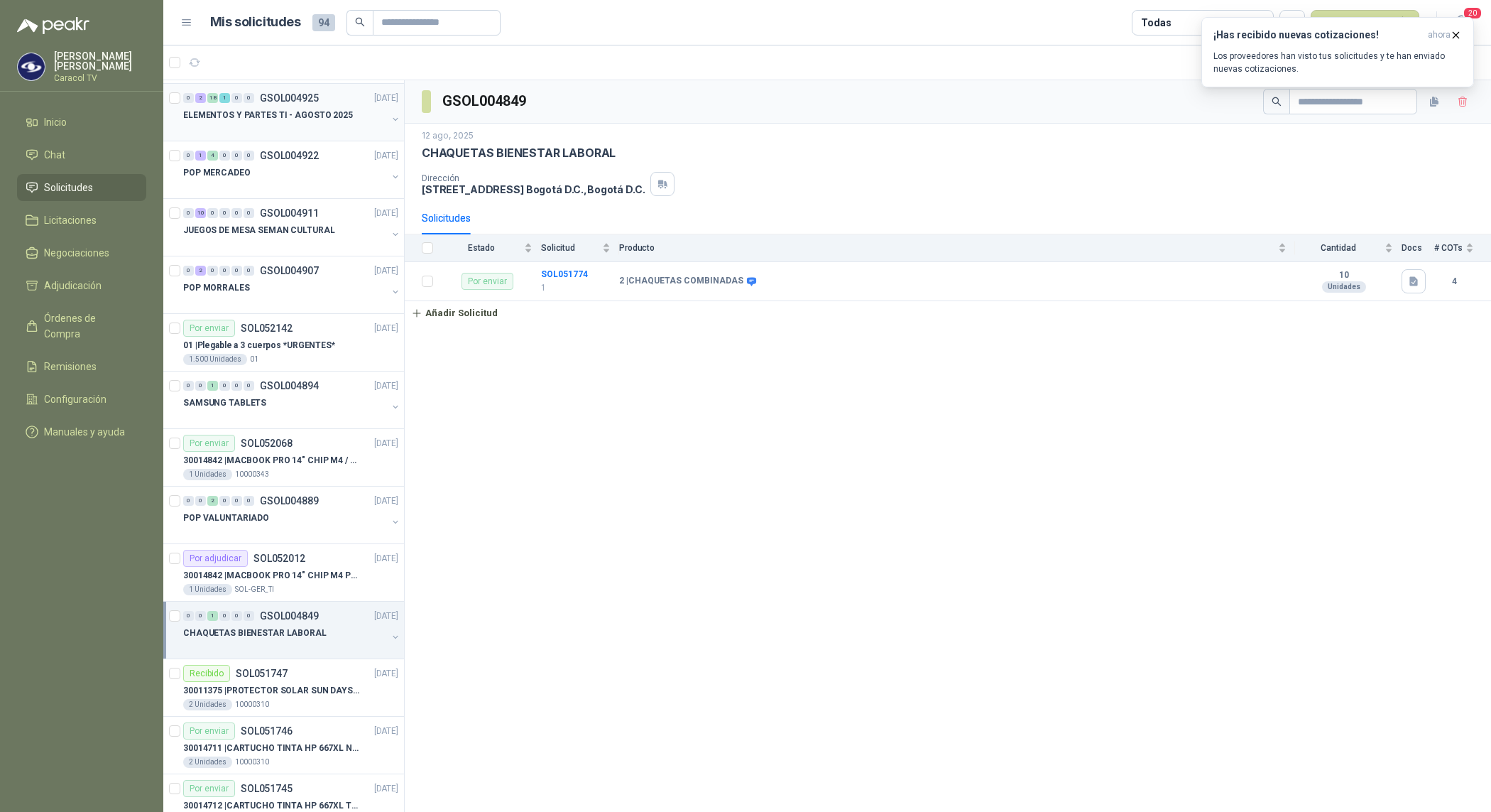
click at [288, 129] on div at bounding box center [284, 128] width 204 height 11
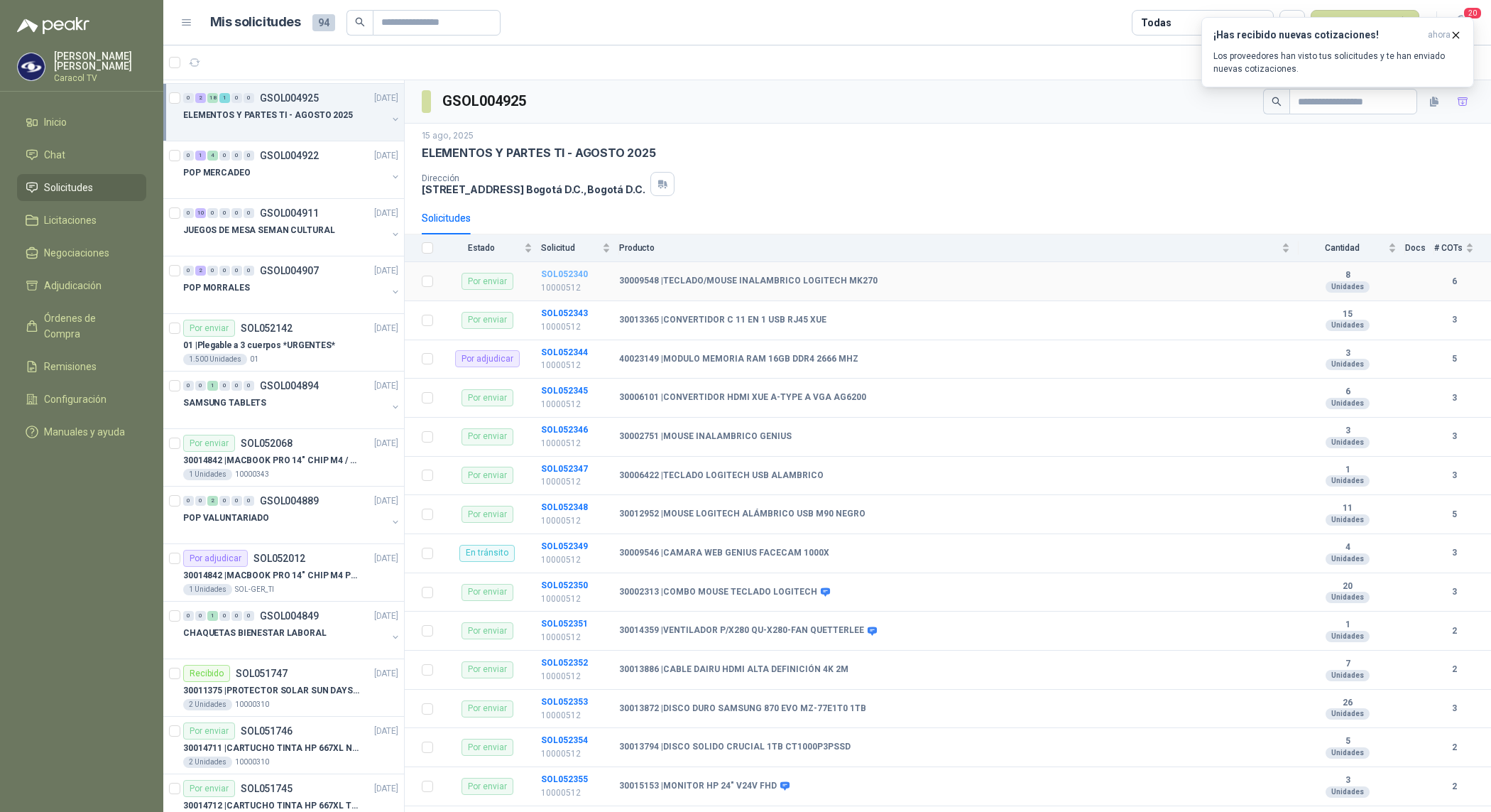
click at [569, 271] on b "SOL052340" at bounding box center [564, 274] width 47 height 10
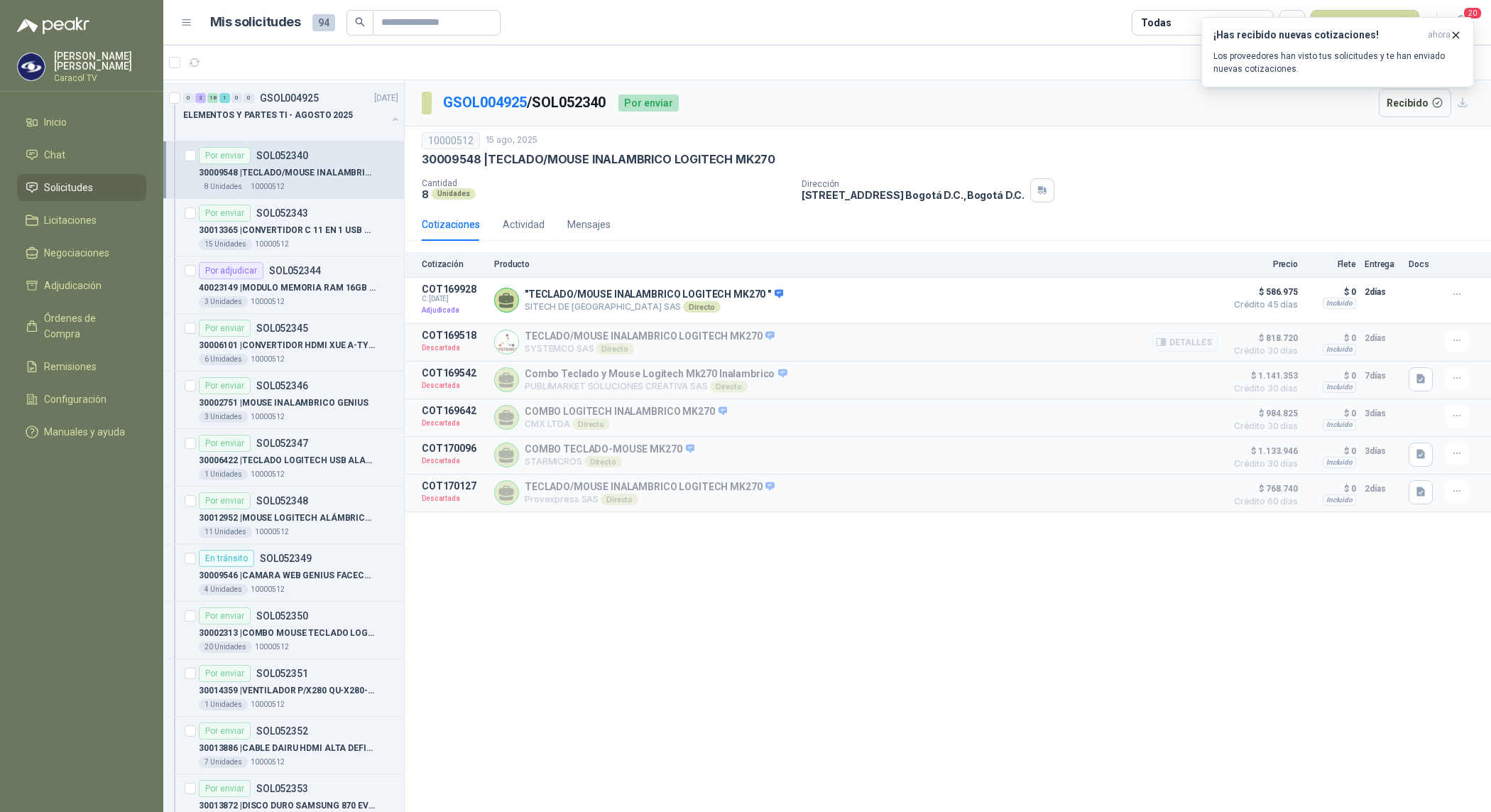
click at [1198, 355] on div "Detalles" at bounding box center [1185, 343] width 67 height 26
click at [1192, 352] on button "Detalles" at bounding box center [1185, 341] width 67 height 19
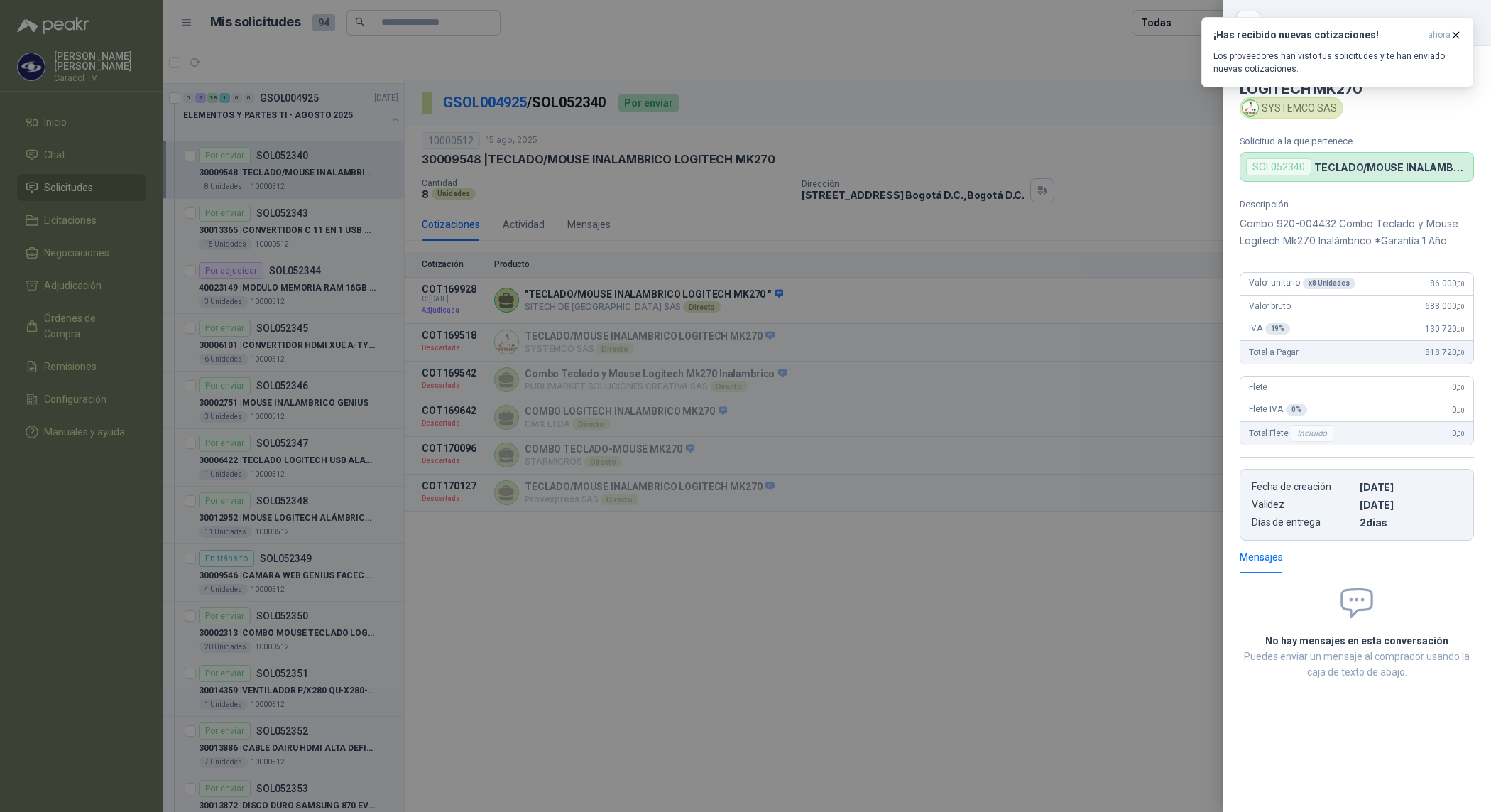
click at [973, 627] on div at bounding box center [746, 406] width 1491 height 812
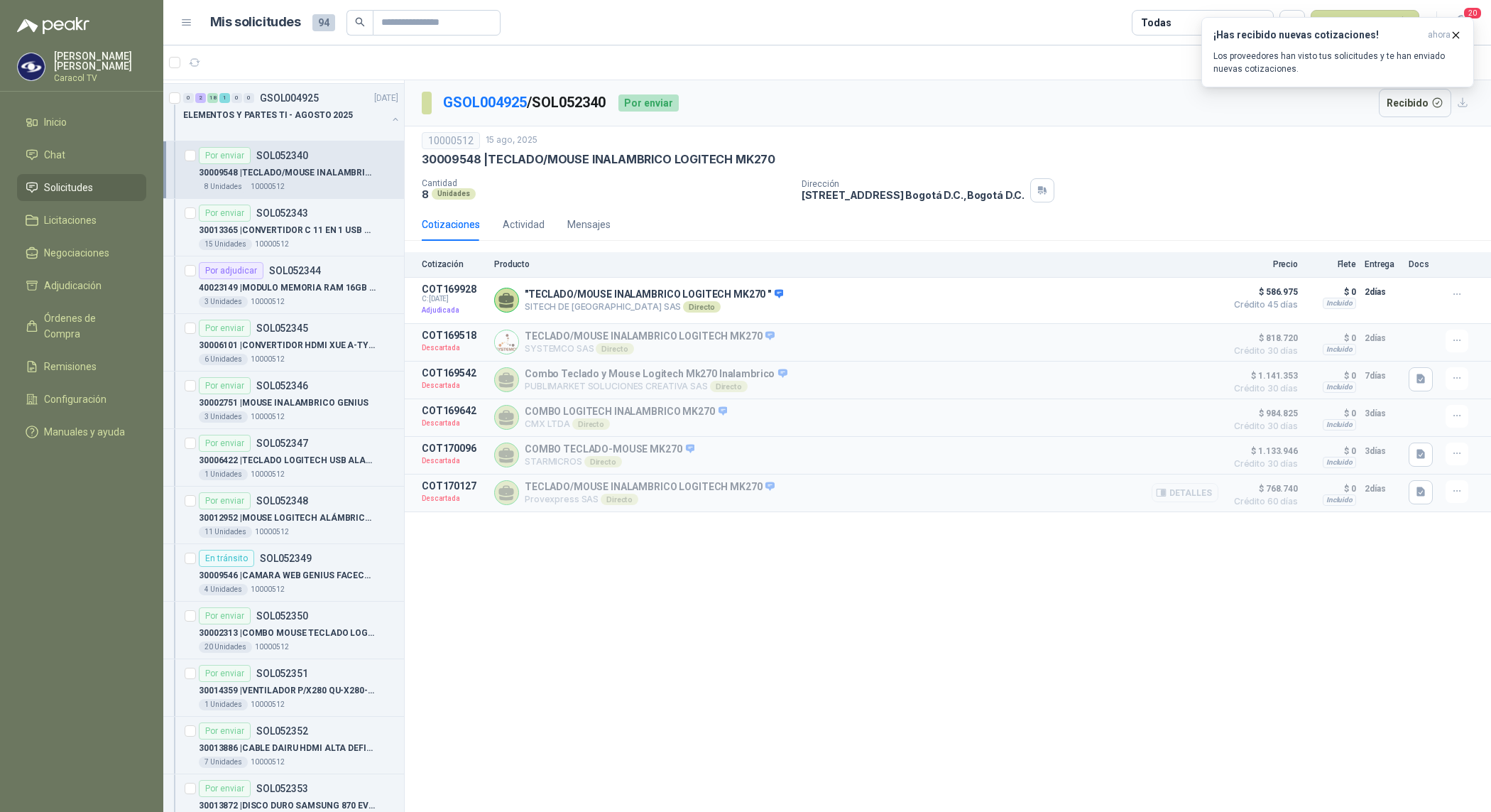
click at [1180, 499] on button "Detalles" at bounding box center [1185, 492] width 67 height 19
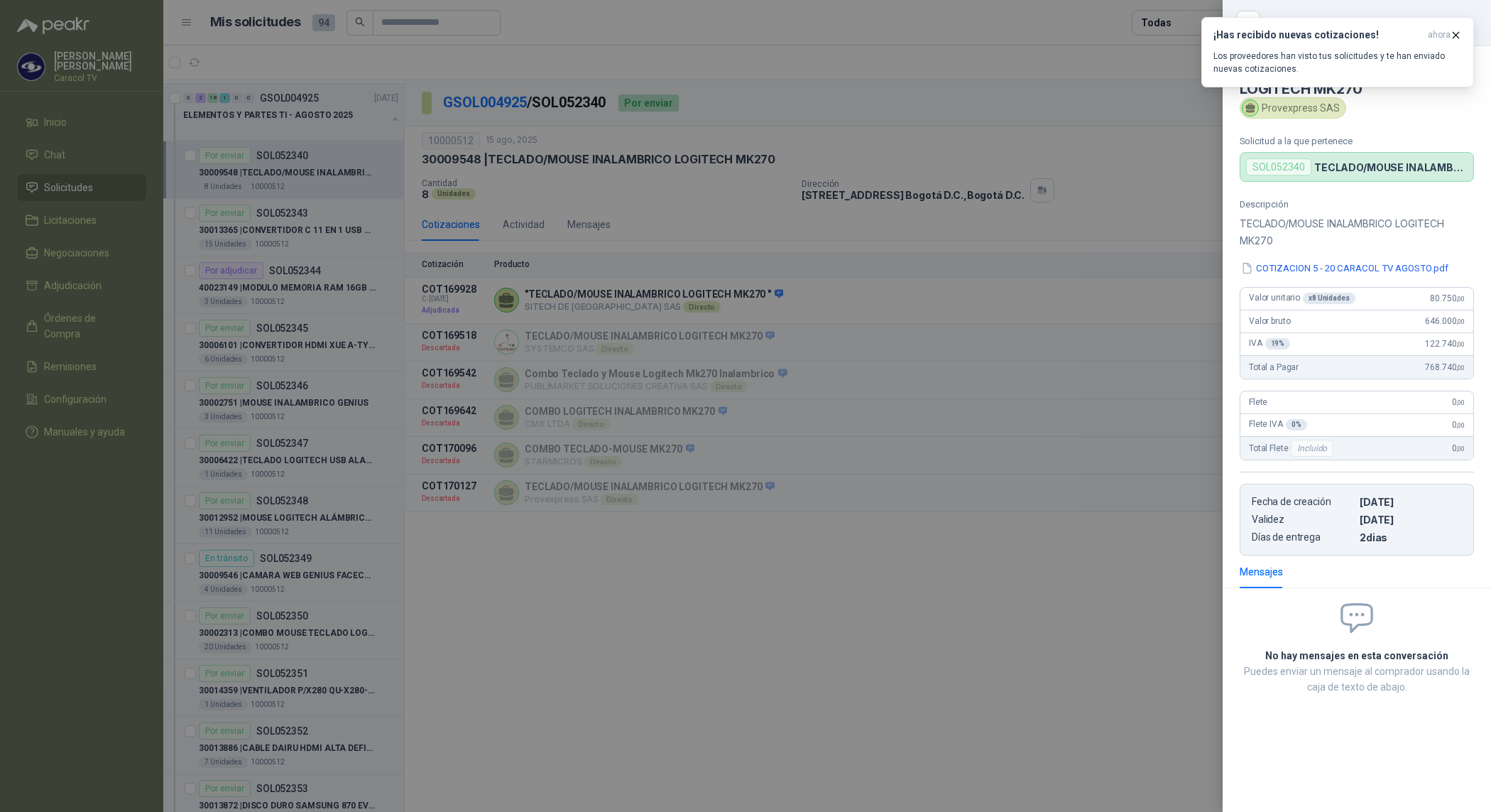
click at [1104, 595] on div at bounding box center [746, 406] width 1491 height 812
